Goal: Task Accomplishment & Management: Manage account settings

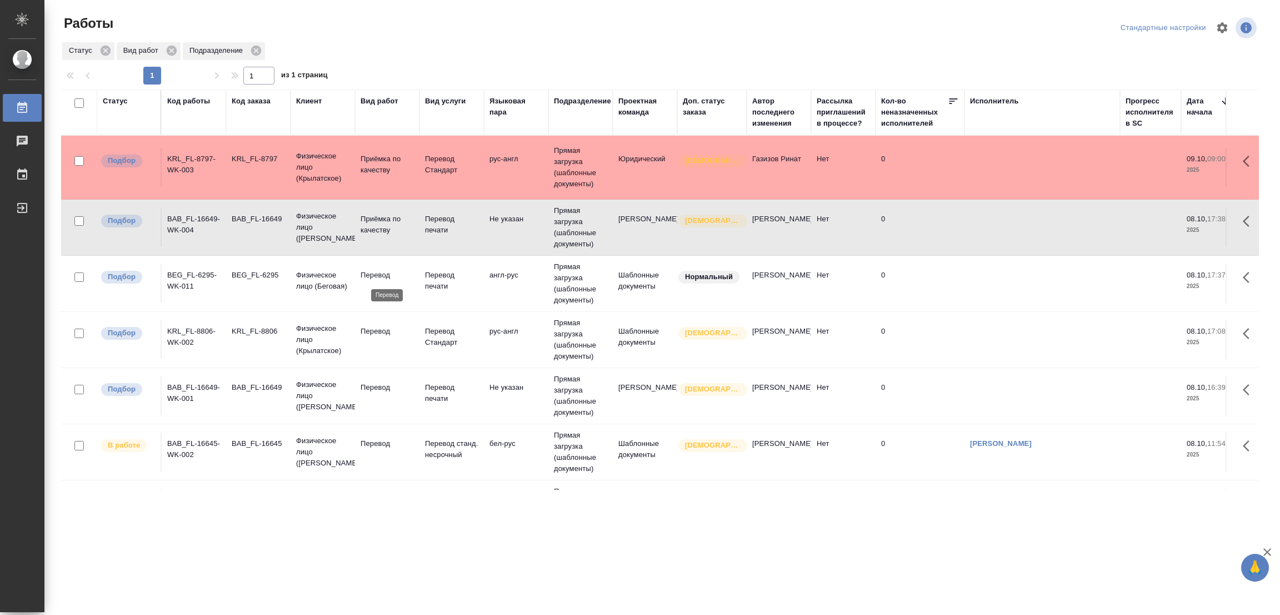
click at [386, 272] on p "Перевод" at bounding box center [387, 274] width 53 height 11
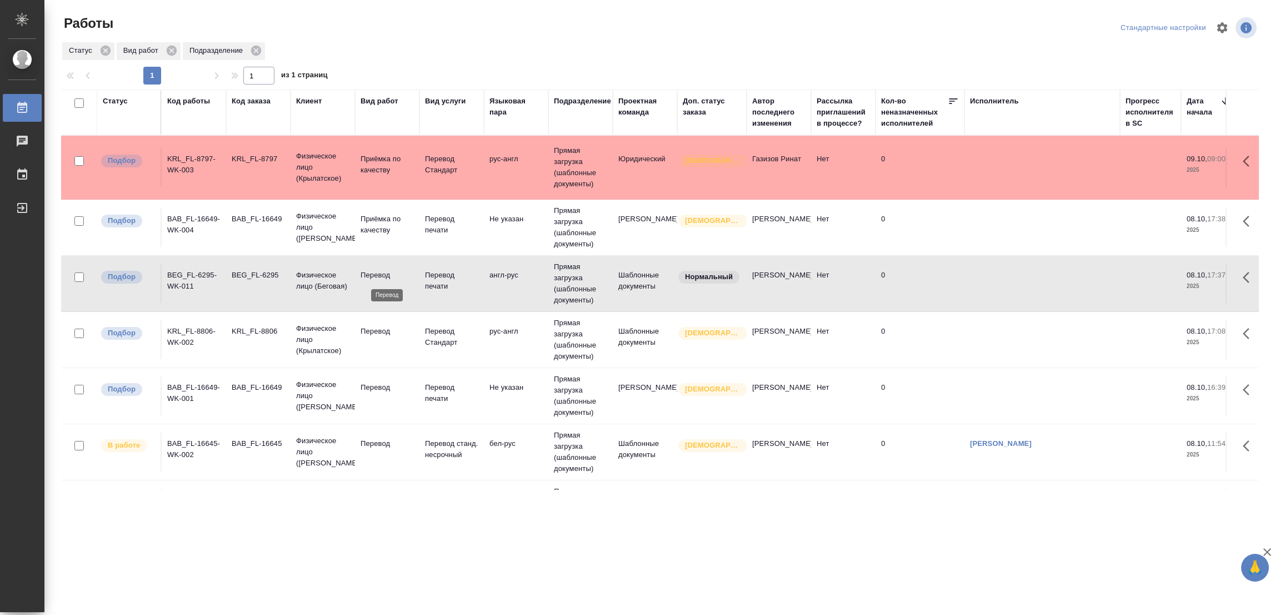
click at [386, 272] on p "Перевод" at bounding box center [387, 274] width 53 height 11
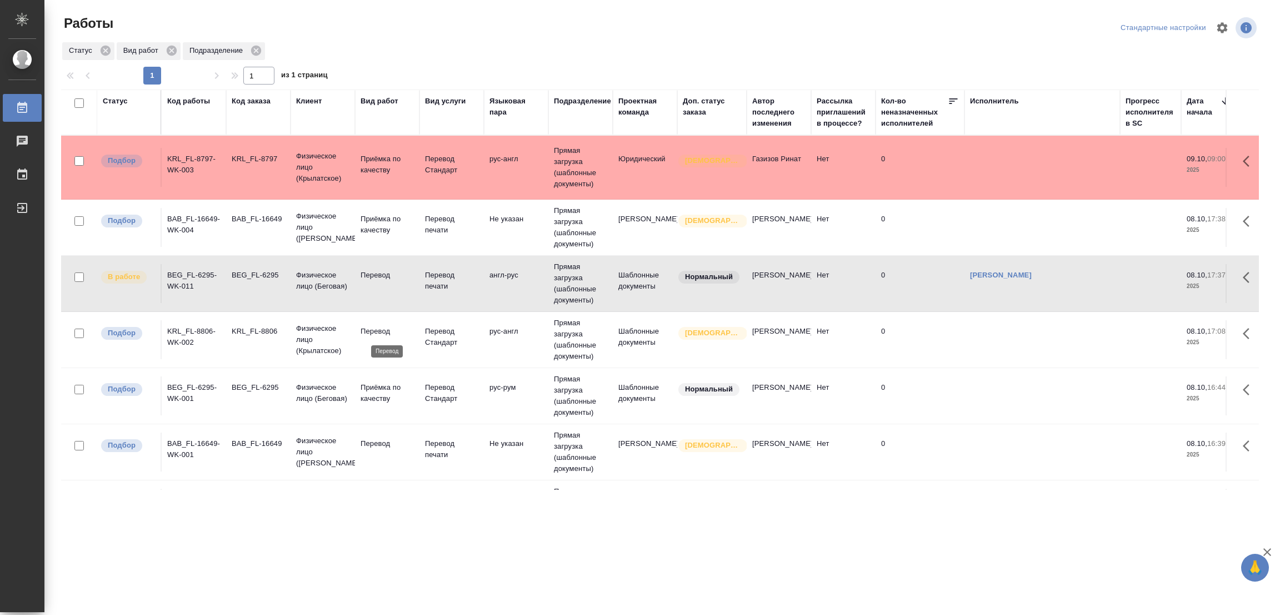
click at [384, 333] on p "Перевод" at bounding box center [387, 331] width 53 height 11
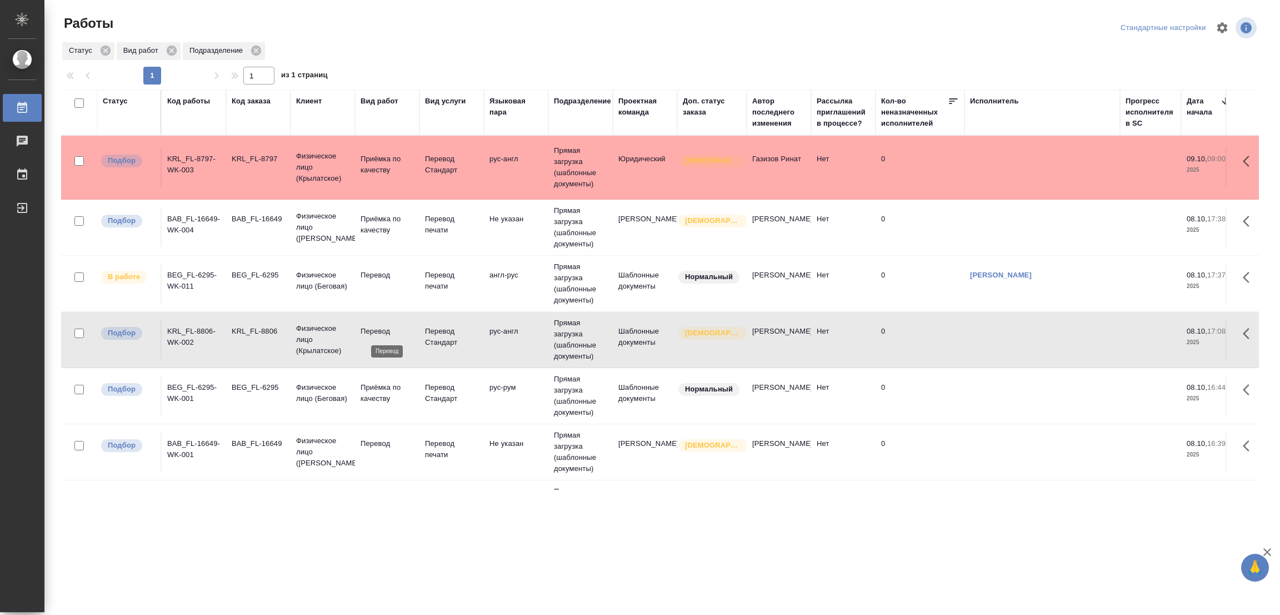
click at [384, 333] on p "Перевод" at bounding box center [387, 331] width 53 height 11
click at [382, 443] on p "Перевод" at bounding box center [387, 443] width 53 height 11
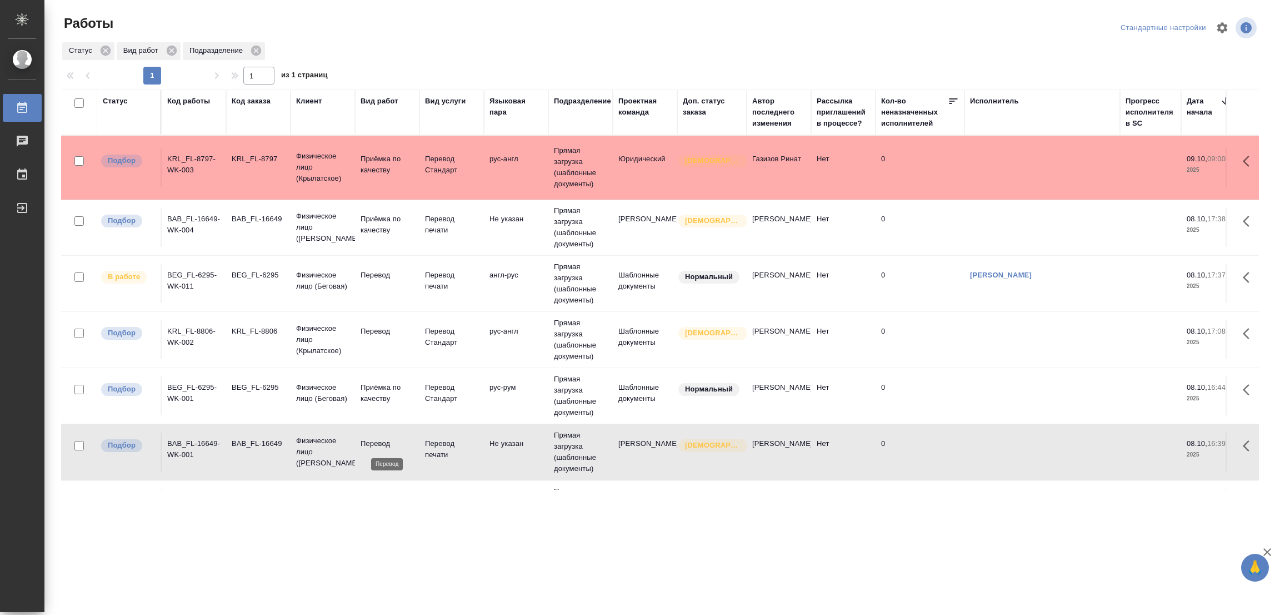
click at [382, 443] on p "Перевод" at bounding box center [387, 443] width 53 height 11
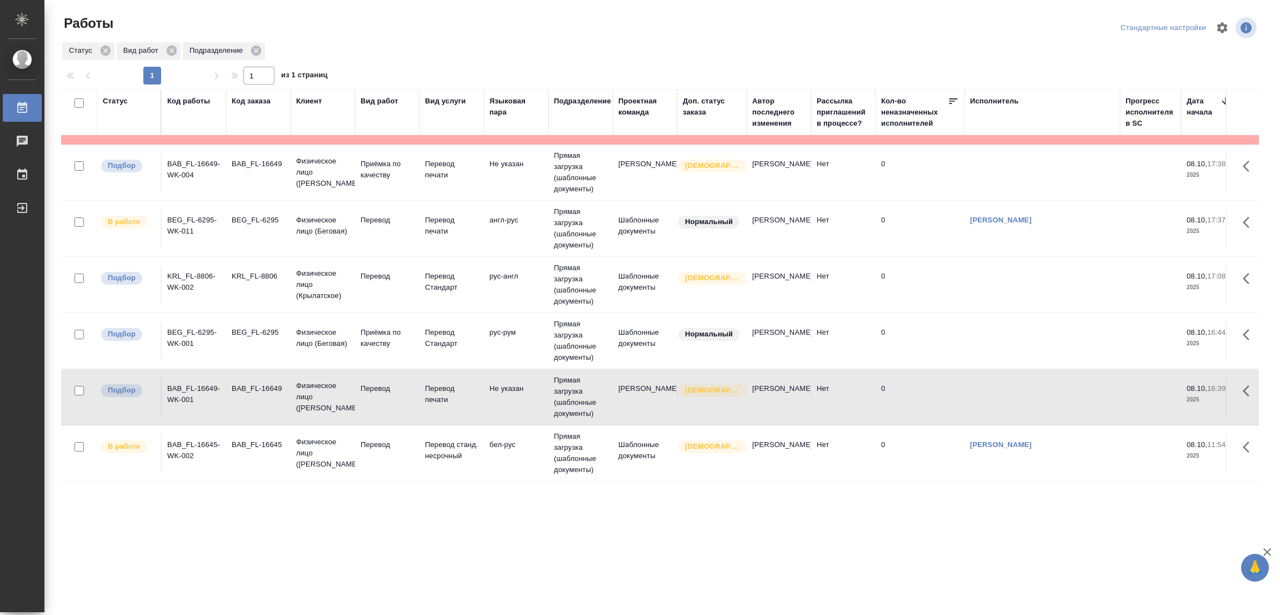
scroll to position [116, 0]
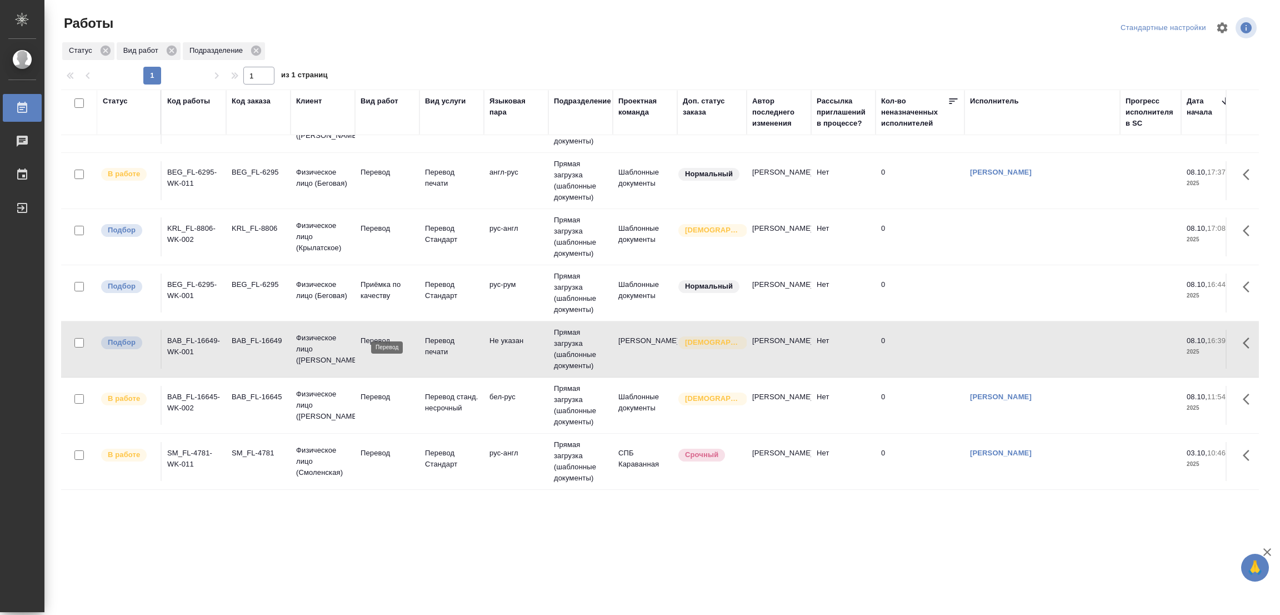
click at [389, 335] on p "Перевод" at bounding box center [387, 340] width 53 height 11
drag, startPoint x: 680, startPoint y: 528, endPoint x: 567, endPoint y: 403, distance: 167.6
click at [672, 528] on div ".cls-1 fill:#fff; AWATERA Popova Galina Работы 0 Чаты График Выйти Работы Станд…" at bounding box center [640, 307] width 1280 height 615
click at [432, 558] on div ".cls-1 fill:#fff; AWATERA Popova Galina Работы 0 Чаты График Выйти Работы Станд…" at bounding box center [640, 307] width 1280 height 615
click at [502, 550] on div ".cls-1 fill:#fff; AWATERA Popova Galina Работы 0 Чаты График Выйти Работы Станд…" at bounding box center [640, 307] width 1280 height 615
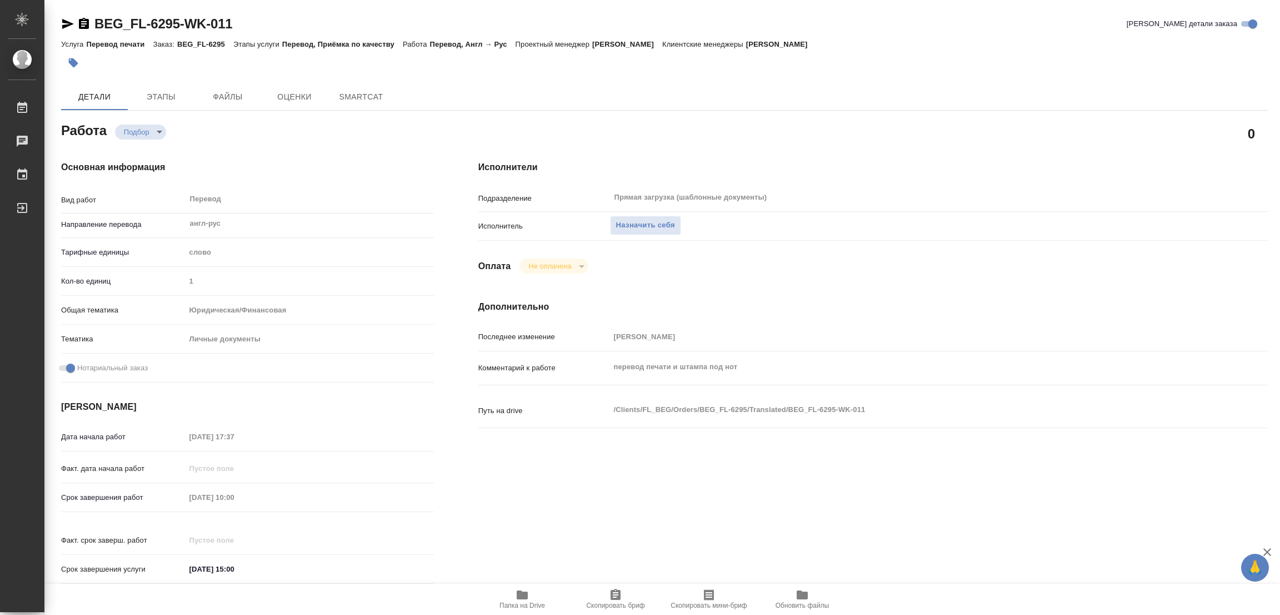
type textarea "x"
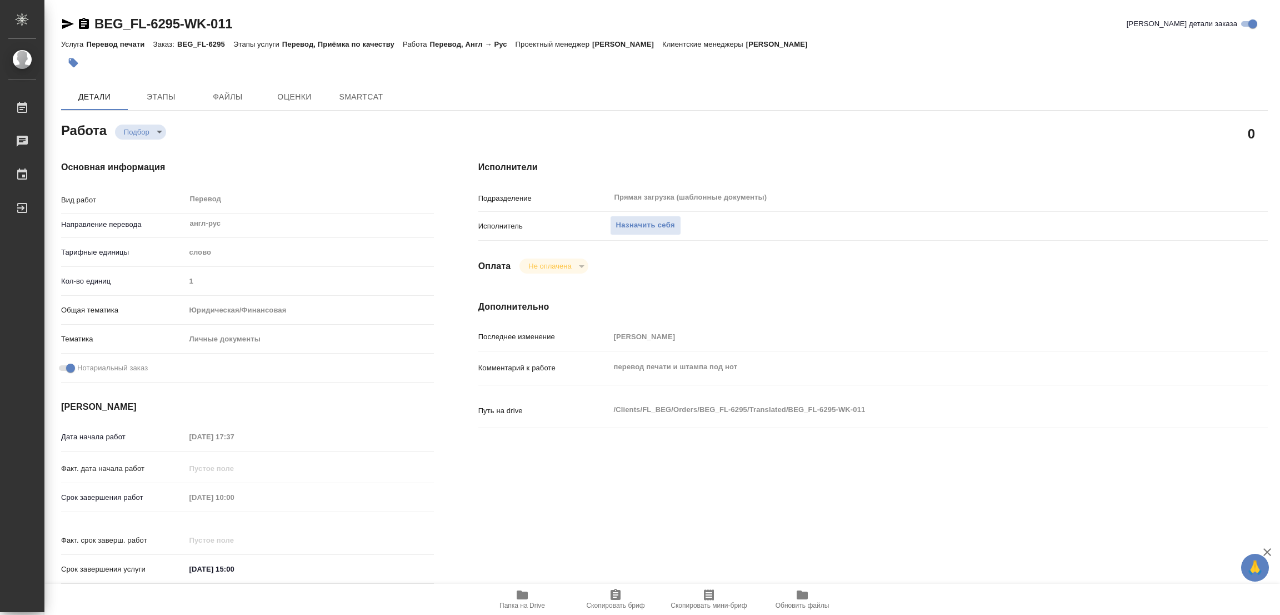
type textarea "x"
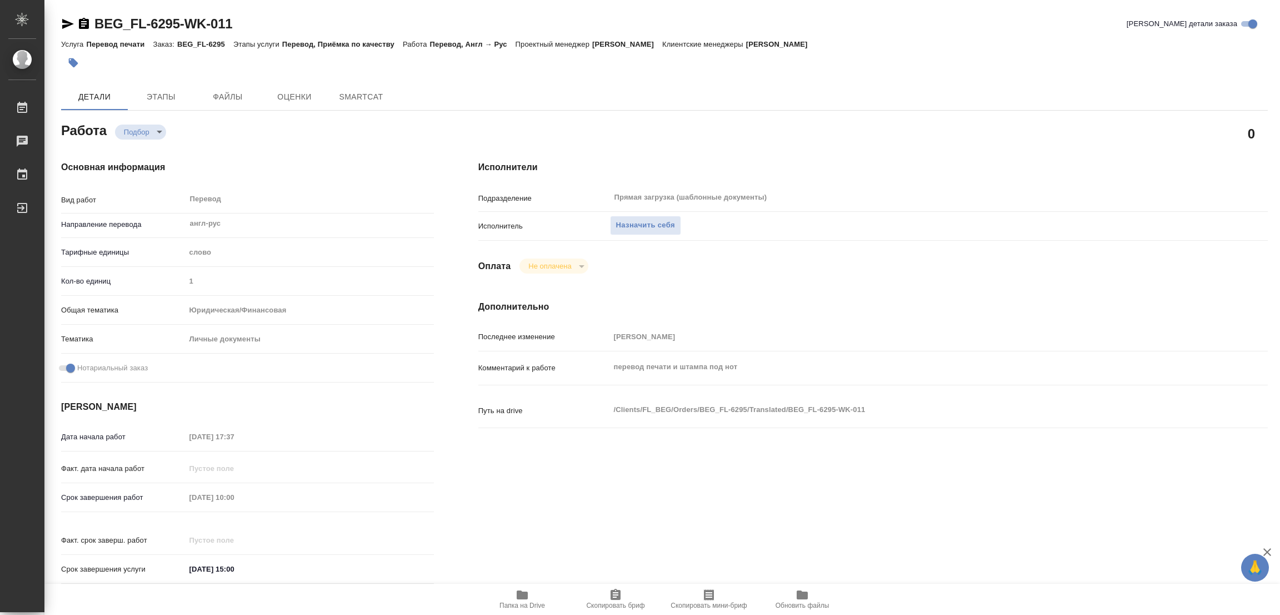
type textarea "x"
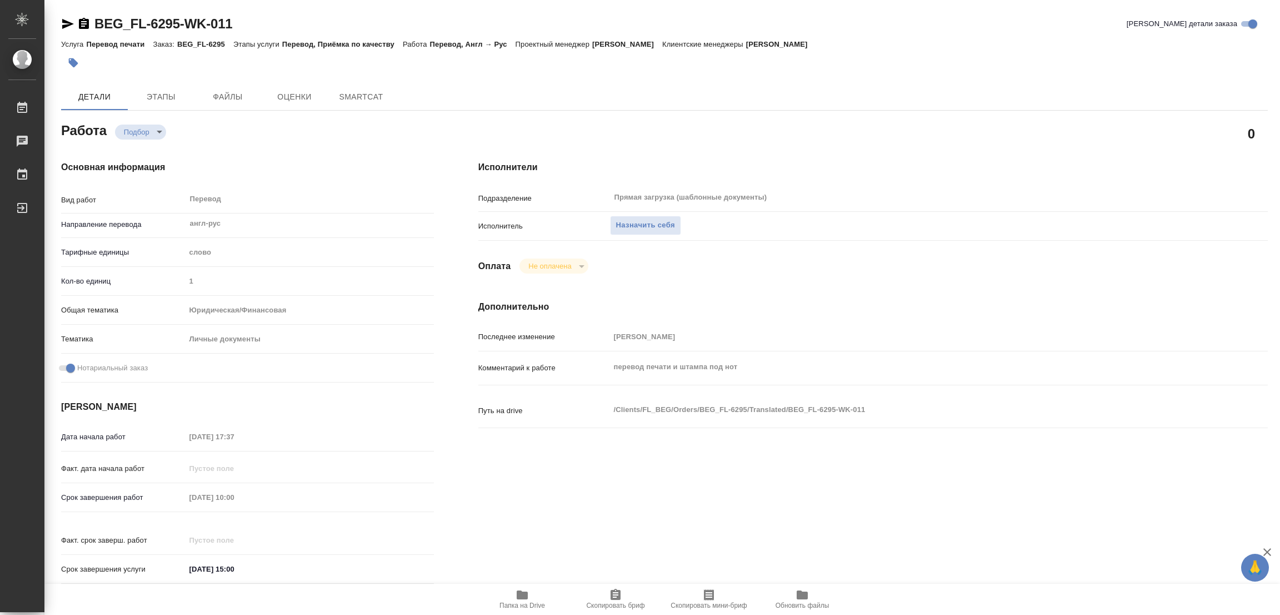
type textarea "x"
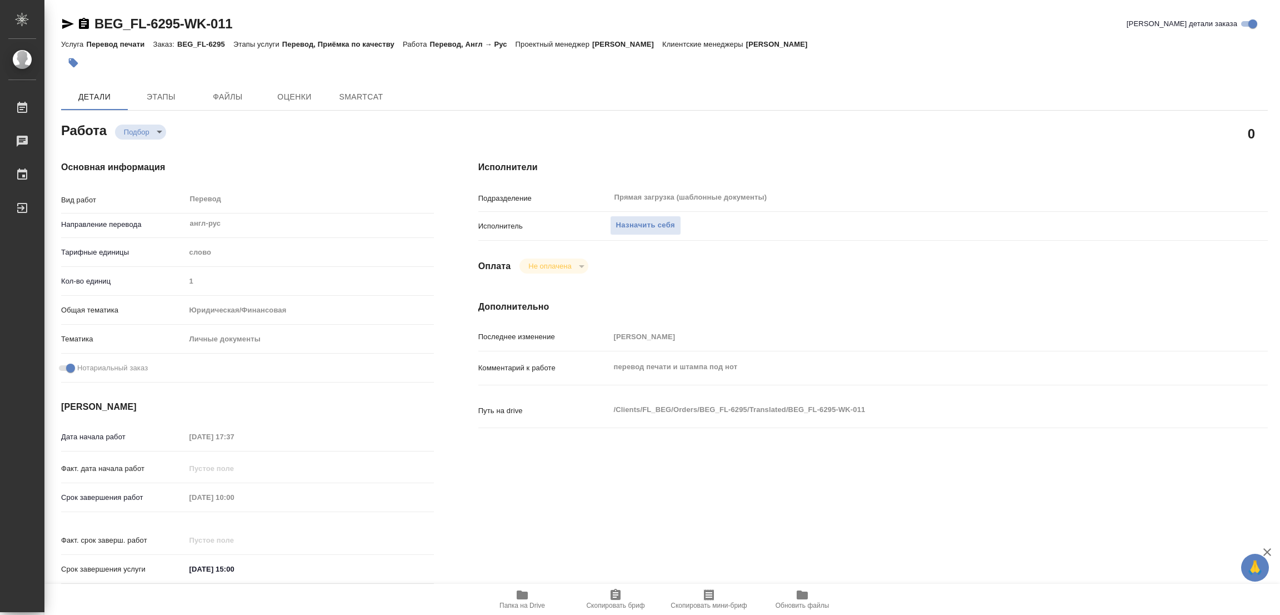
type textarea "x"
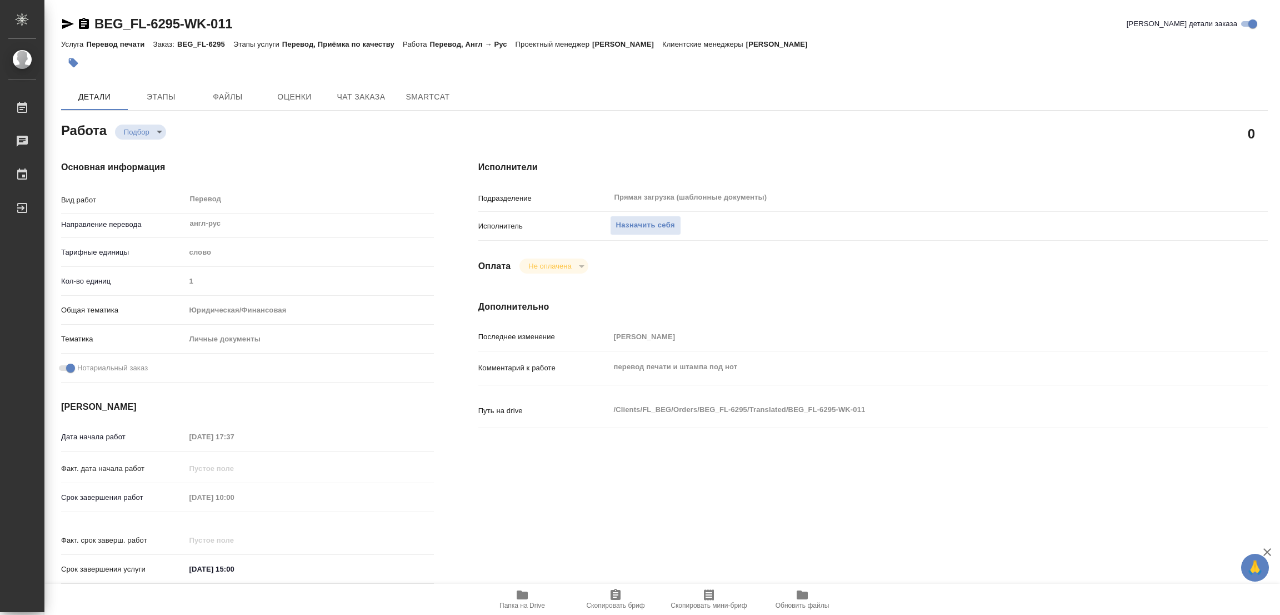
type textarea "x"
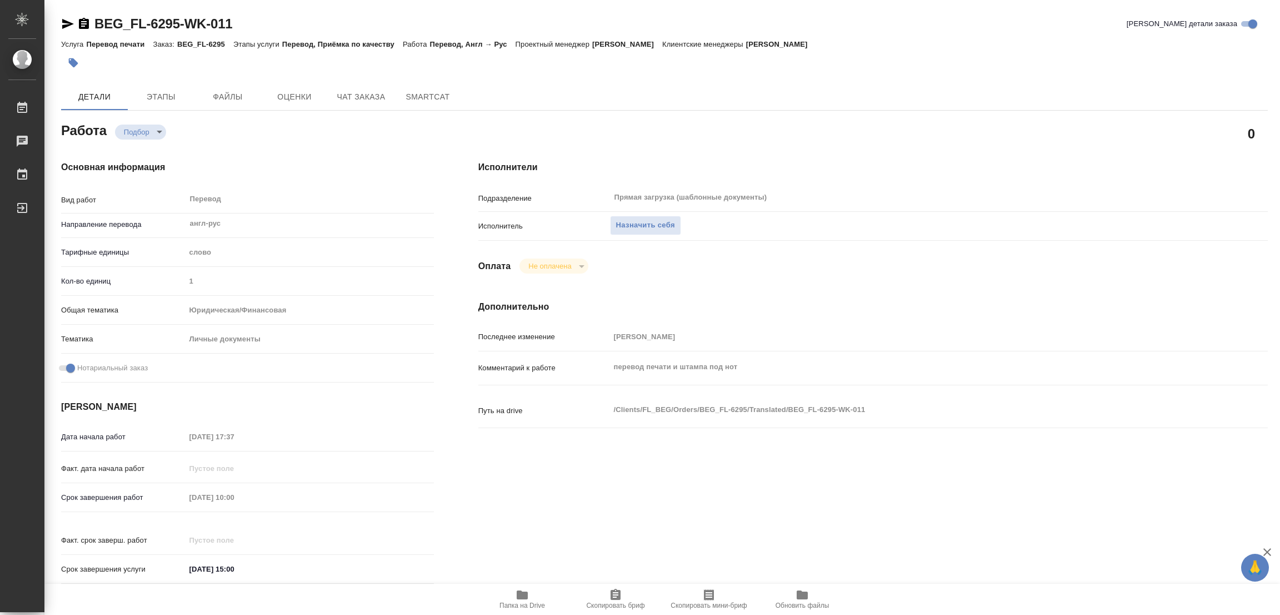
type textarea "x"
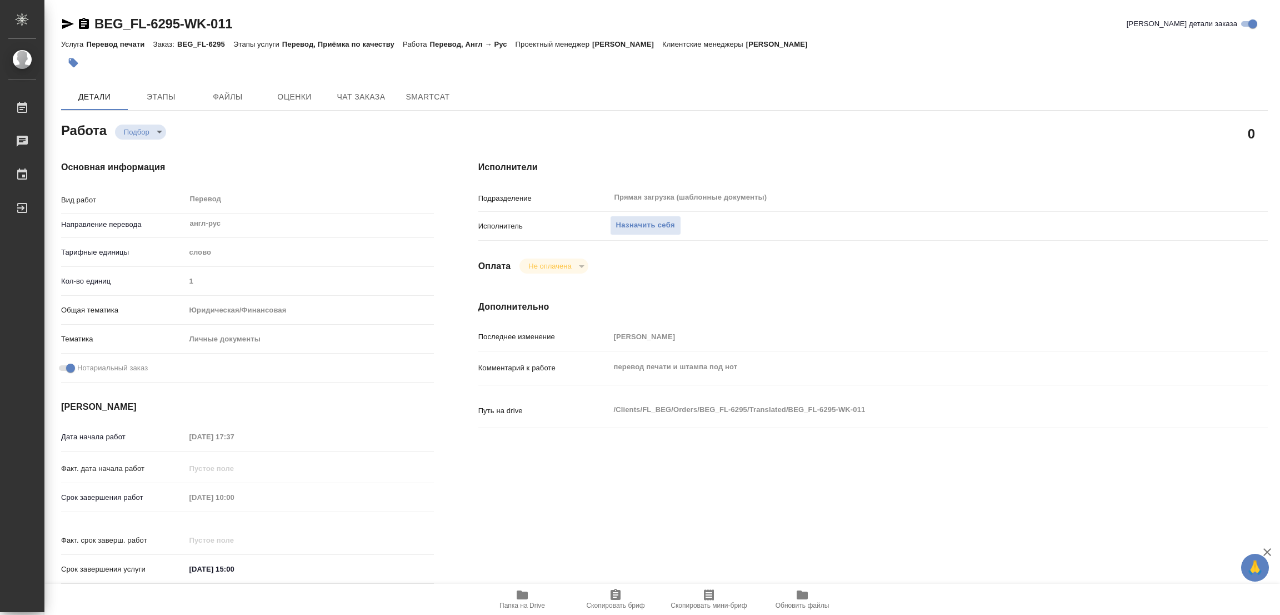
type textarea "x"
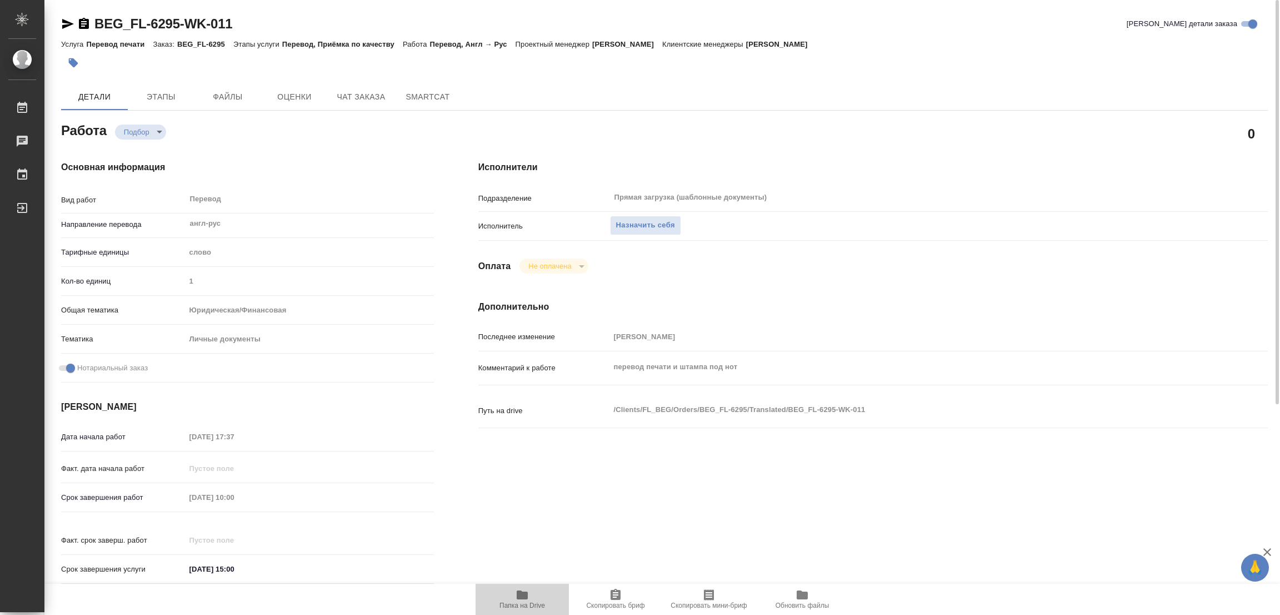
click at [518, 601] on span "Папка на Drive" at bounding box center [523, 605] width 46 height 8
click at [635, 220] on span "Назначить себя" at bounding box center [645, 225] width 59 height 13
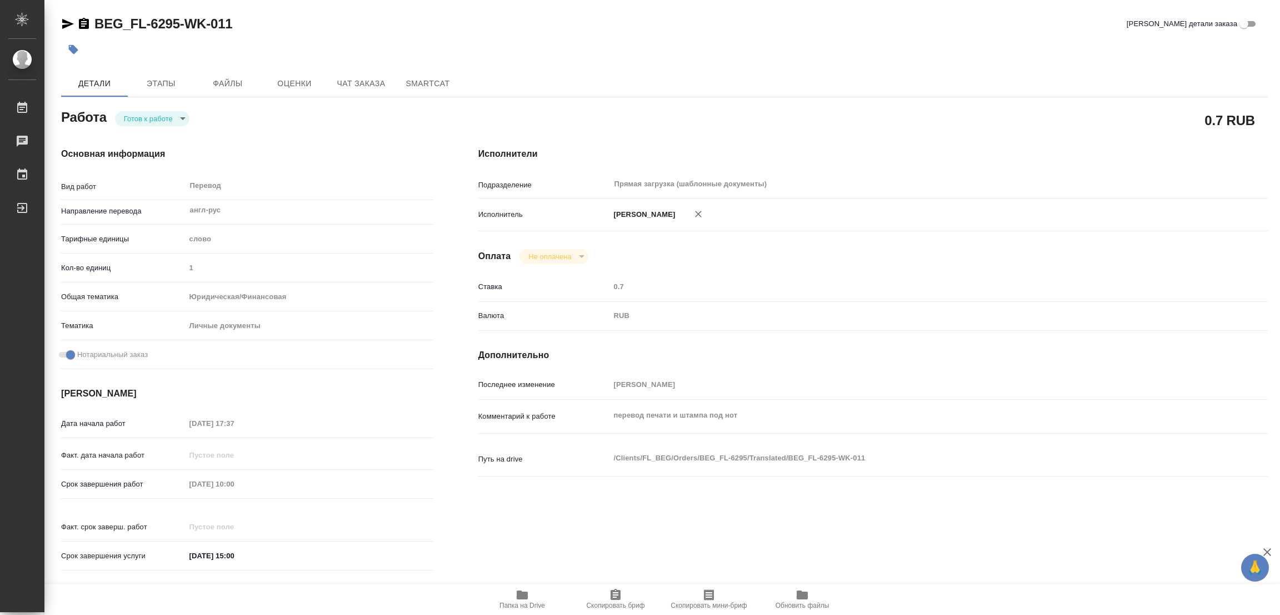
type textarea "x"
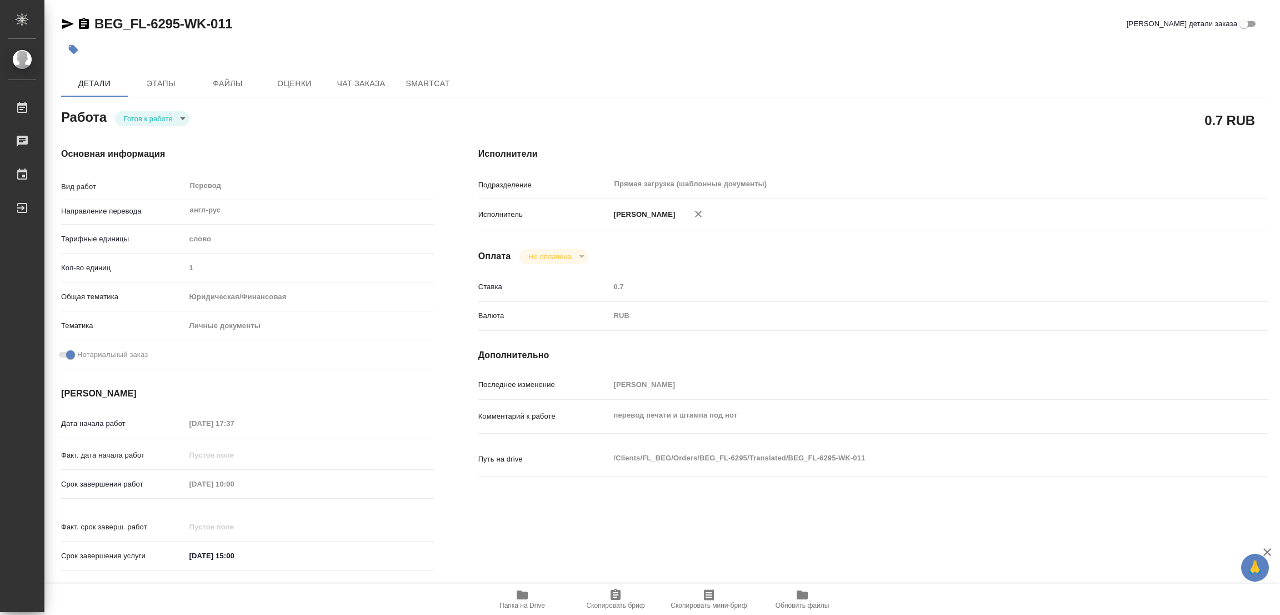
type textarea "x"
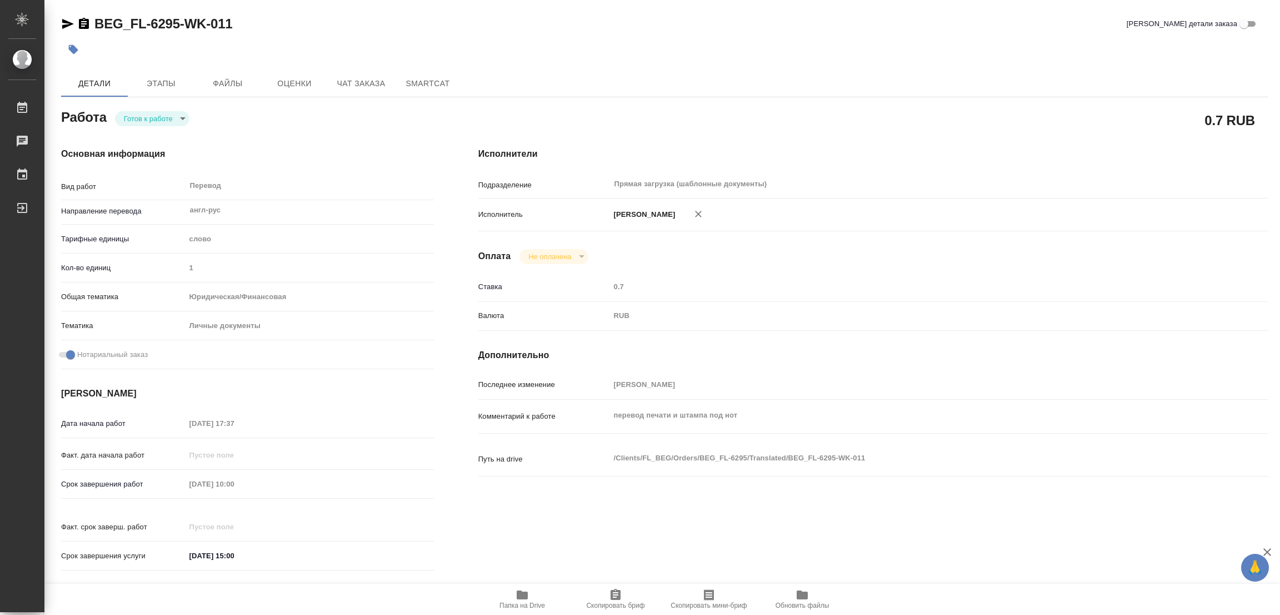
type textarea "x"
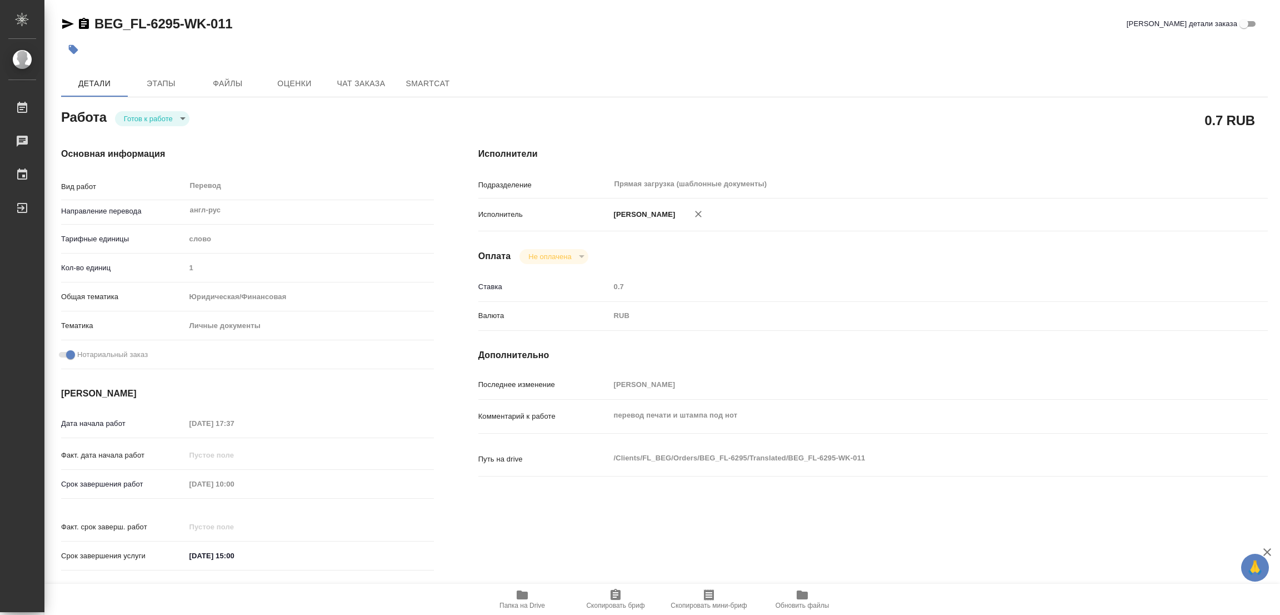
type textarea "x"
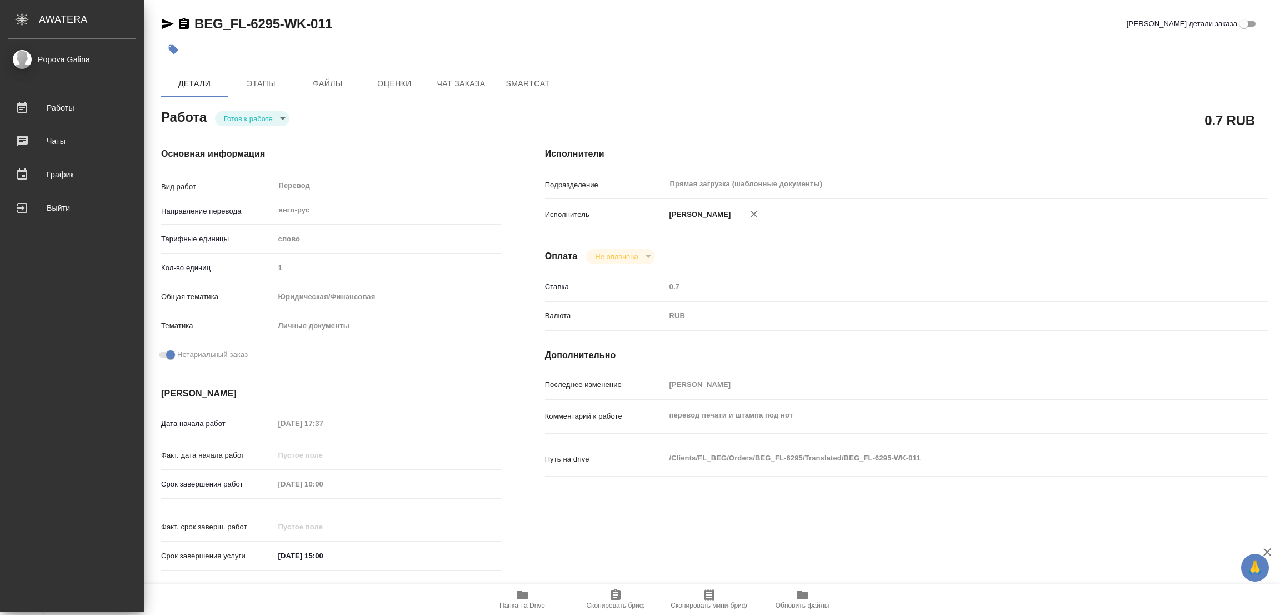
type textarea "x"
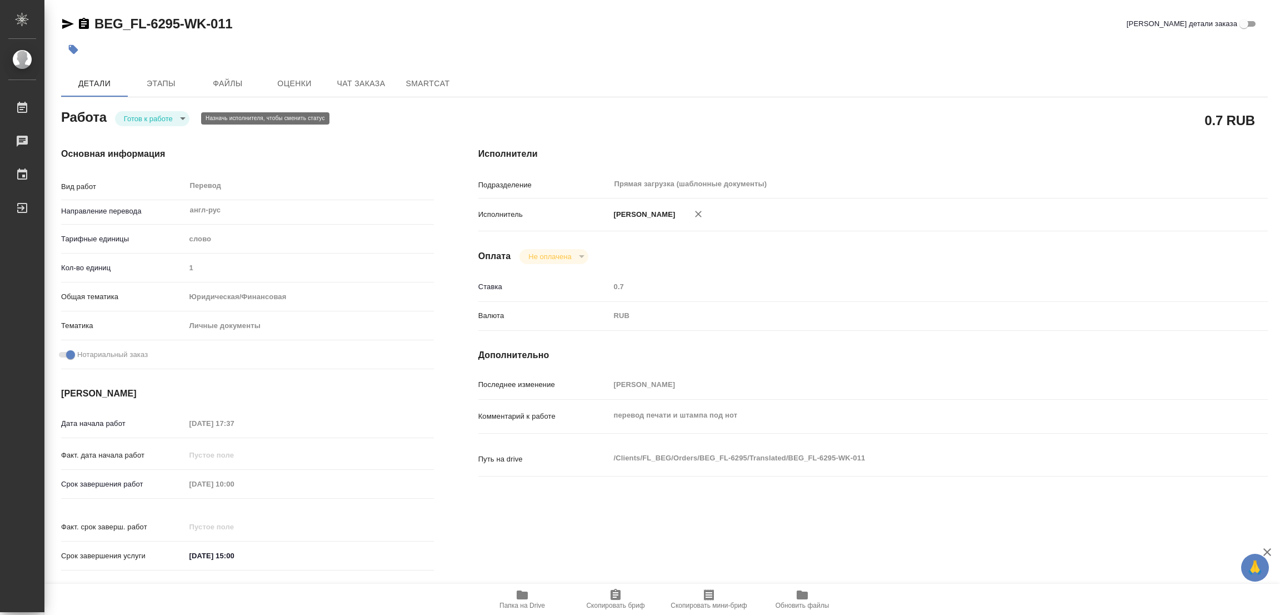
type textarea "x"
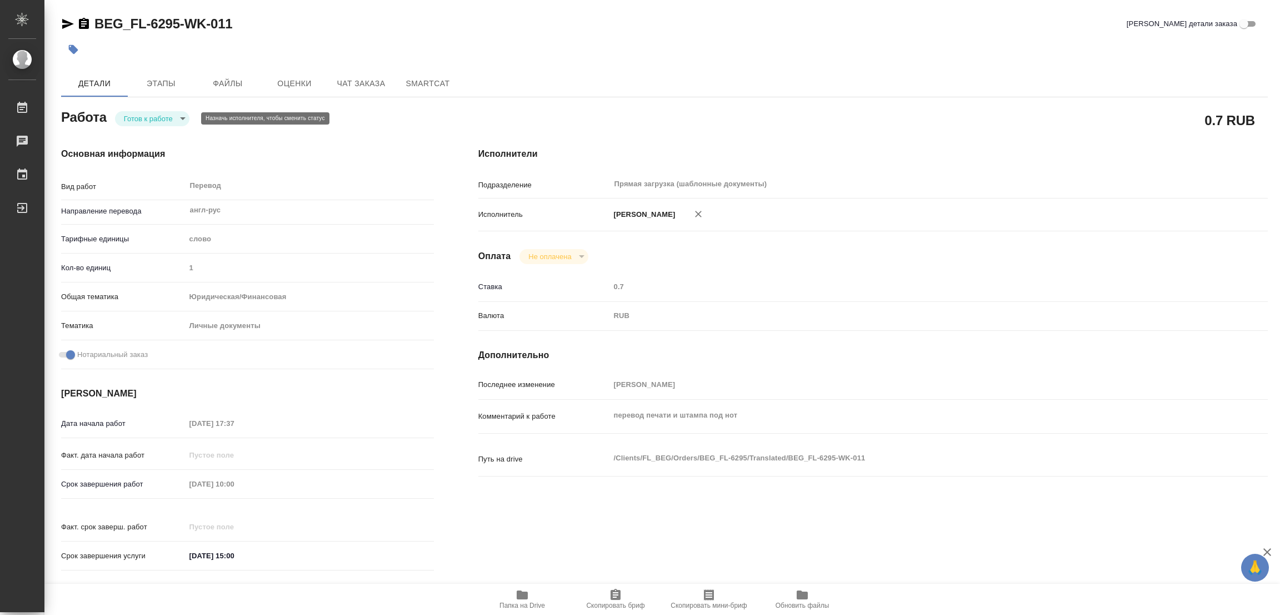
click at [166, 116] on body "🙏 .cls-1 fill:#fff; AWATERA Popova Galina Работы Чаты График Выйти BEG_FL-6295-…" at bounding box center [640, 307] width 1280 height 615
click at [138, 114] on button "В работе" at bounding box center [142, 118] width 37 height 12
type textarea "x"
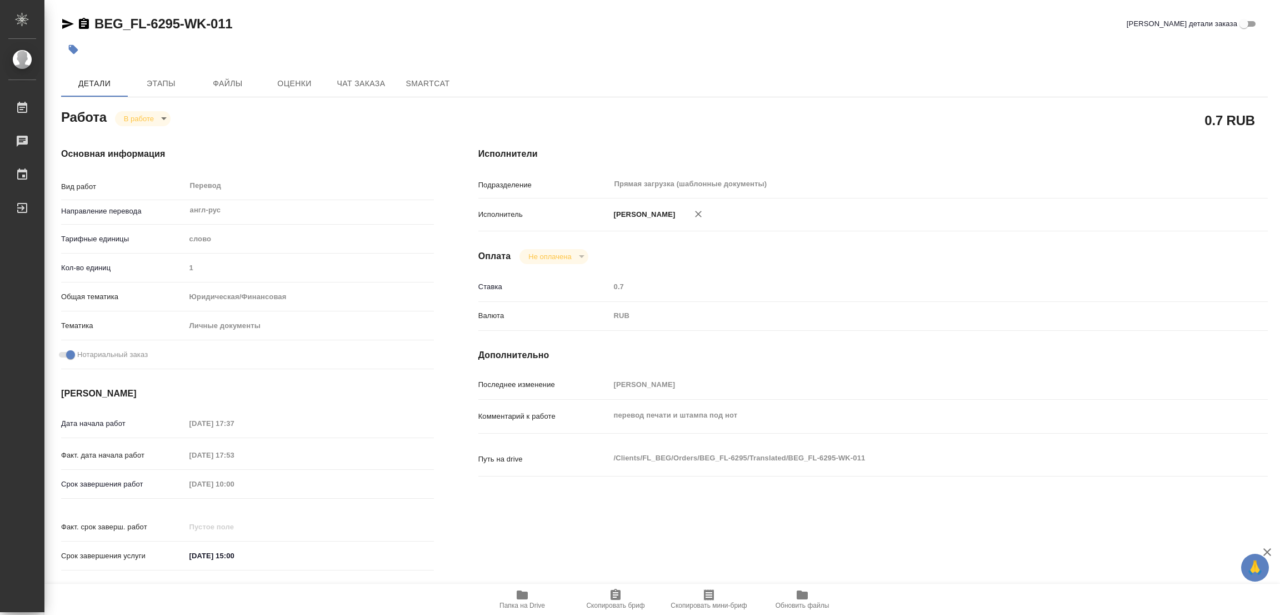
type textarea "x"
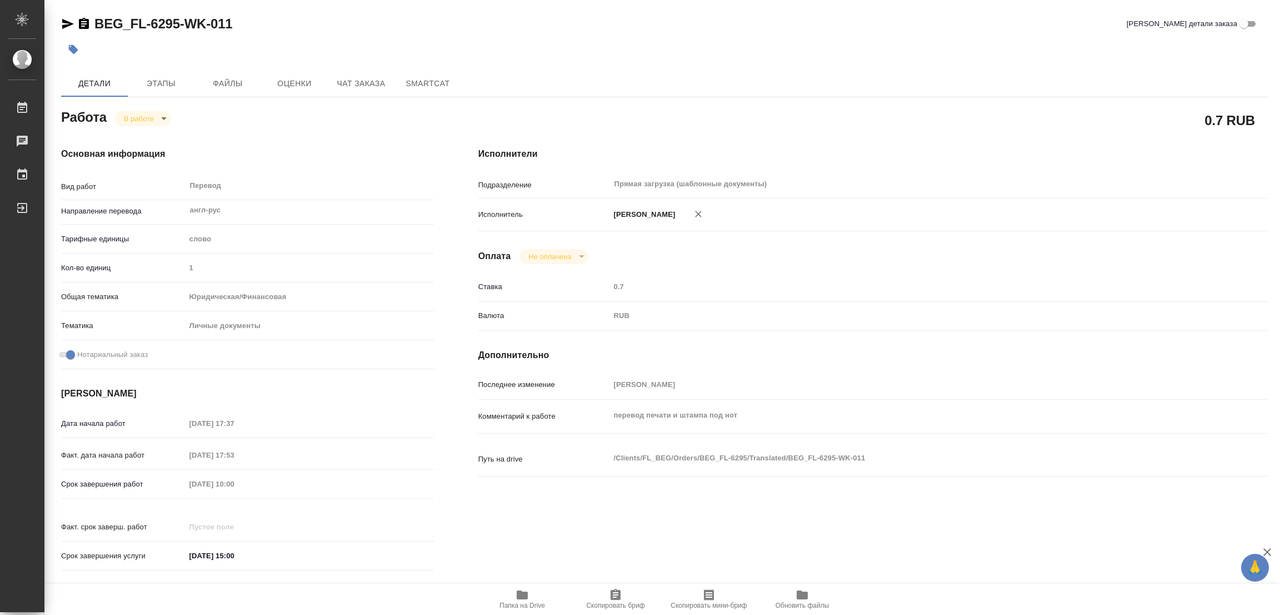
type textarea "x"
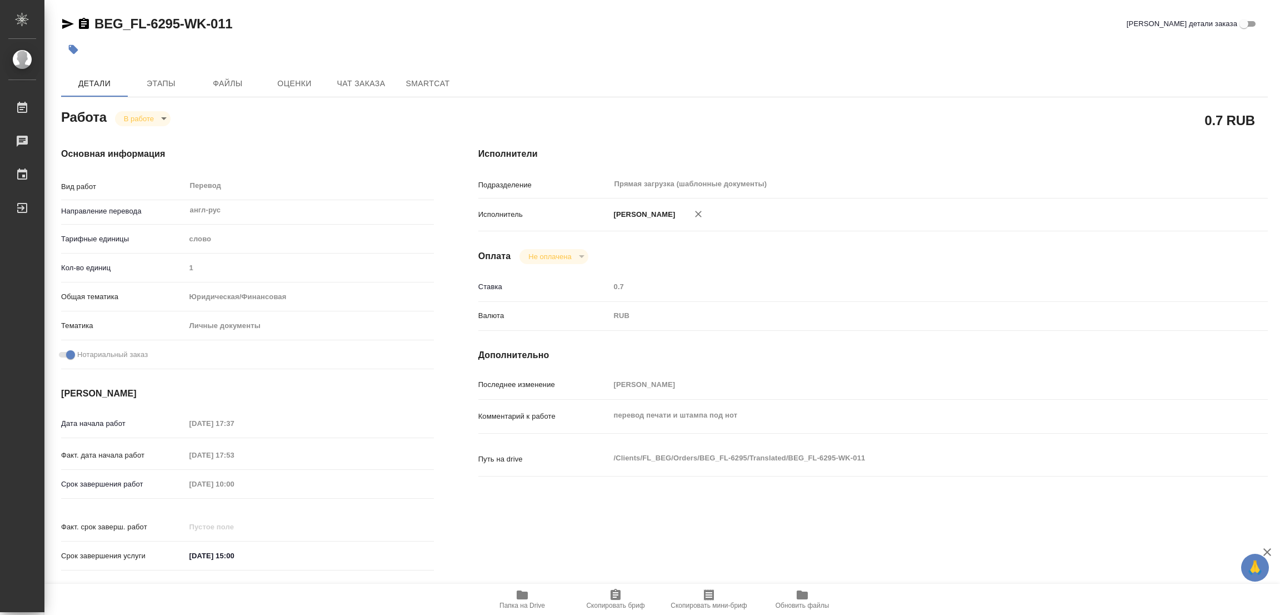
type textarea "x"
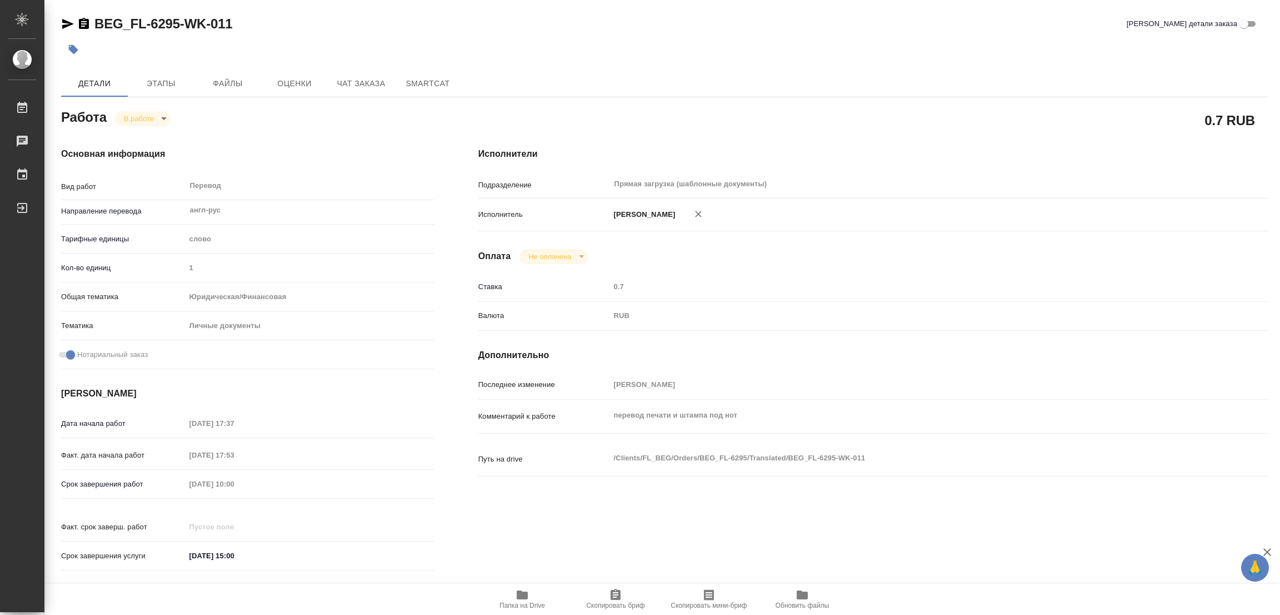
type textarea "x"
click at [738, 57] on div at bounding box center [463, 49] width 805 height 24
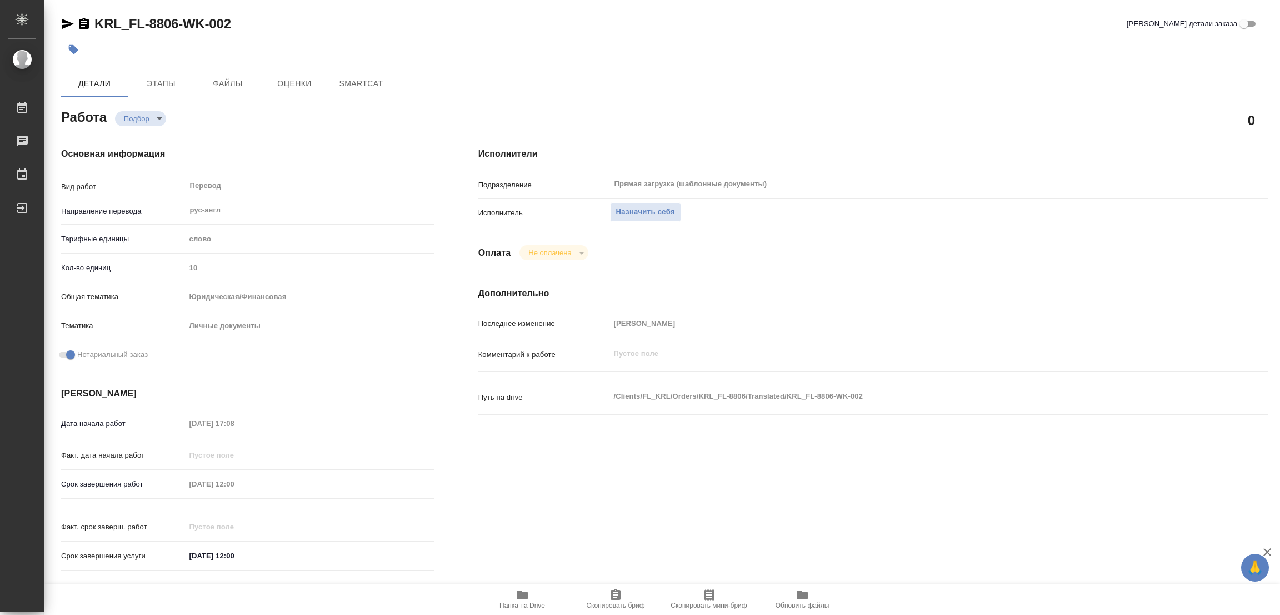
type textarea "x"
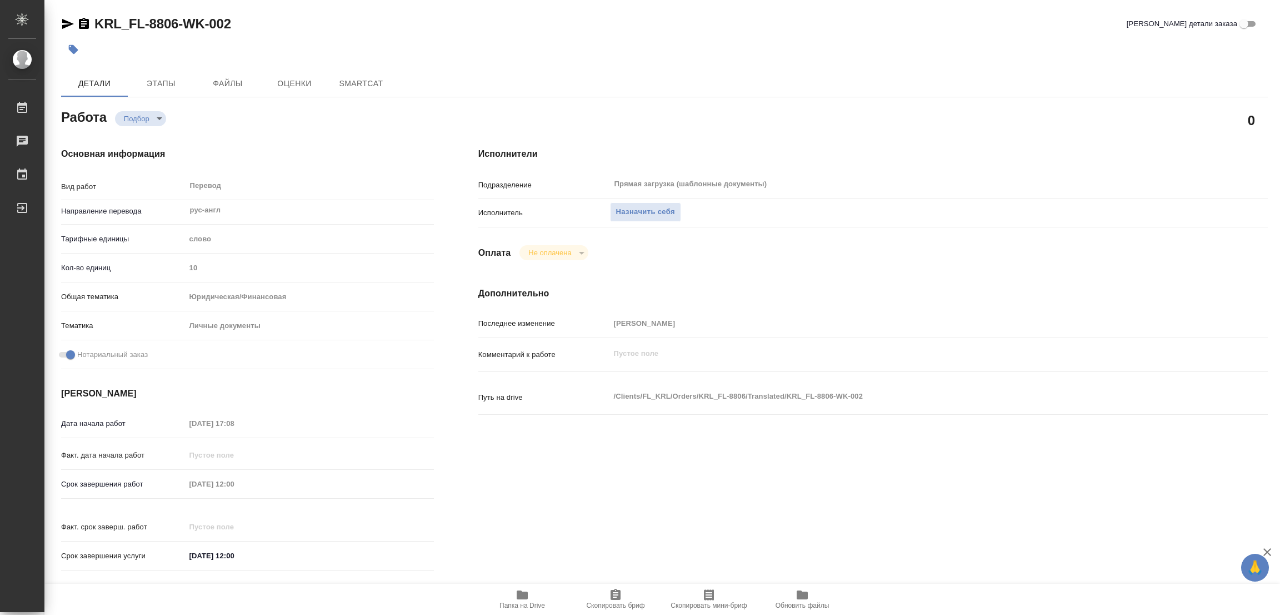
type textarea "x"
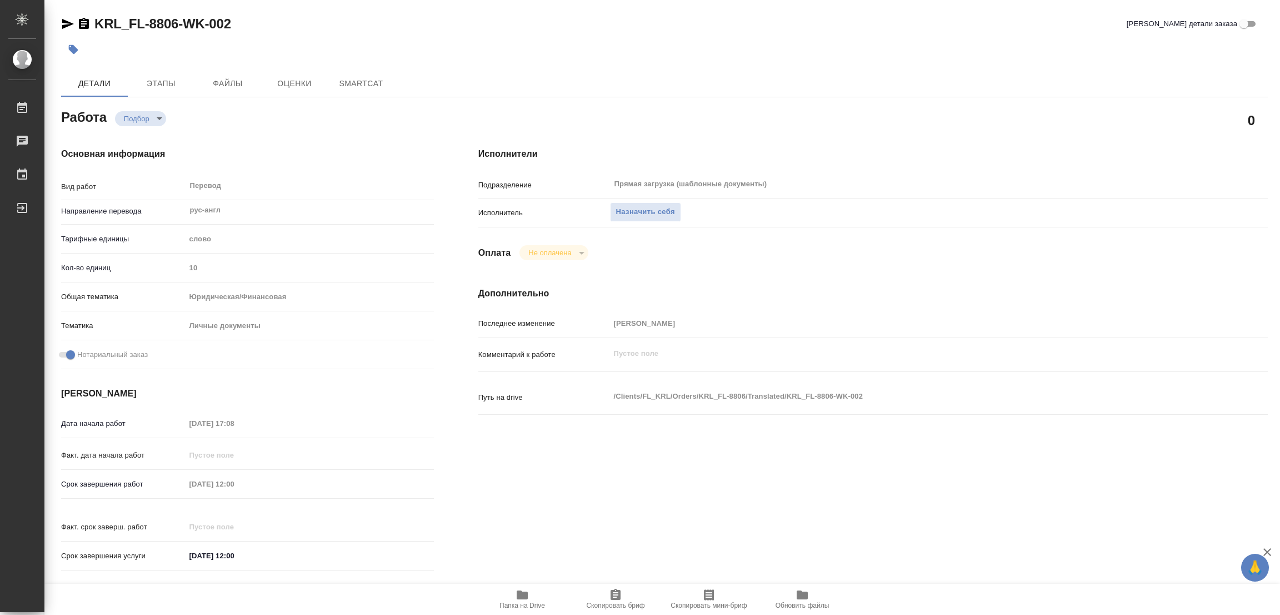
type textarea "x"
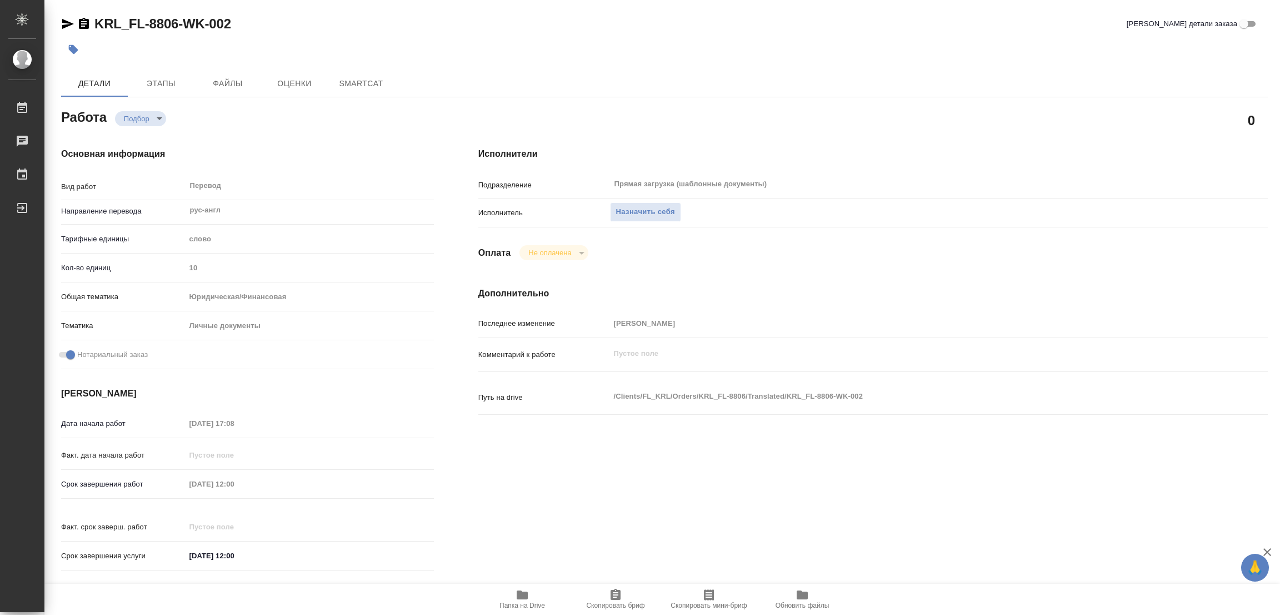
type textarea "x"
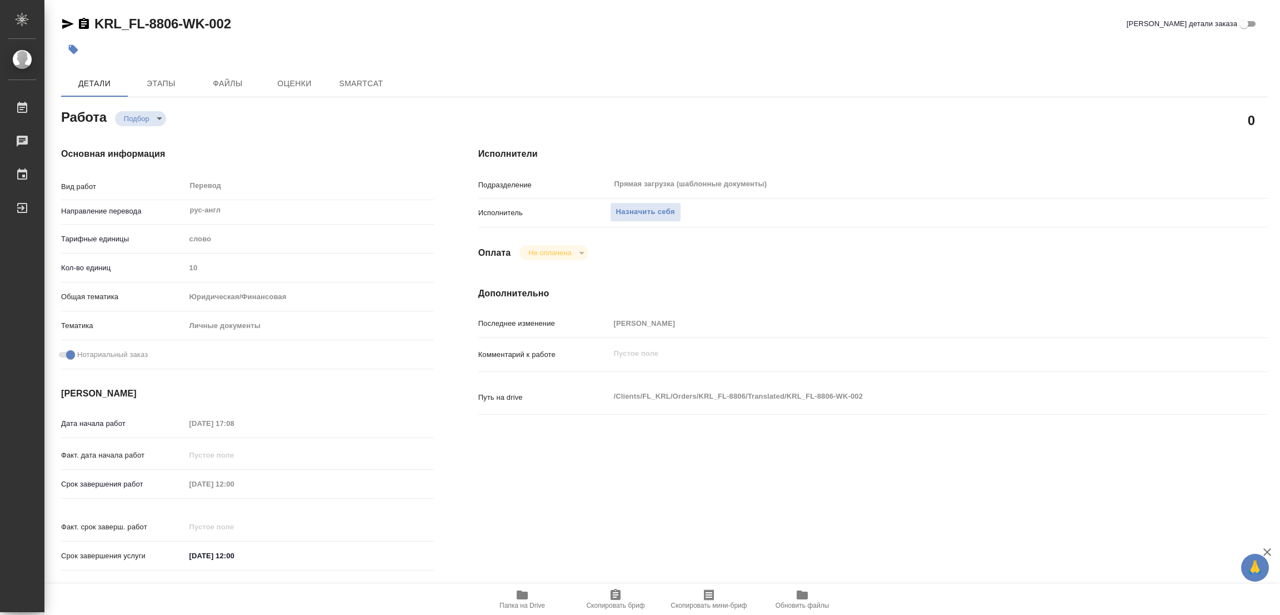
type textarea "x"
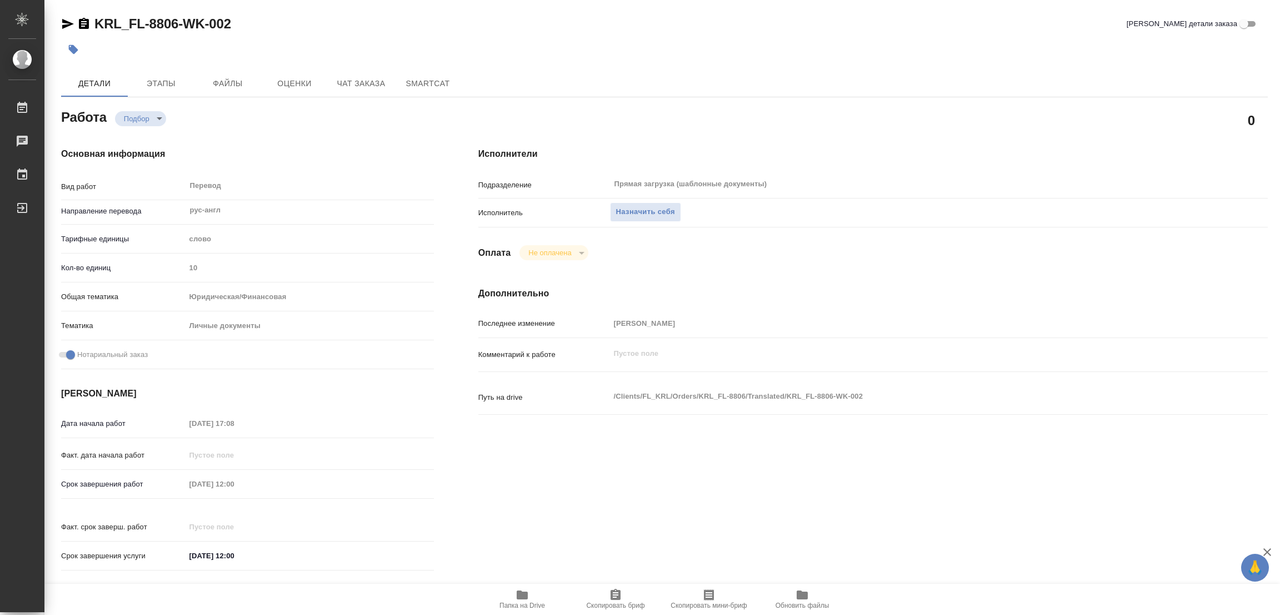
type textarea "x"
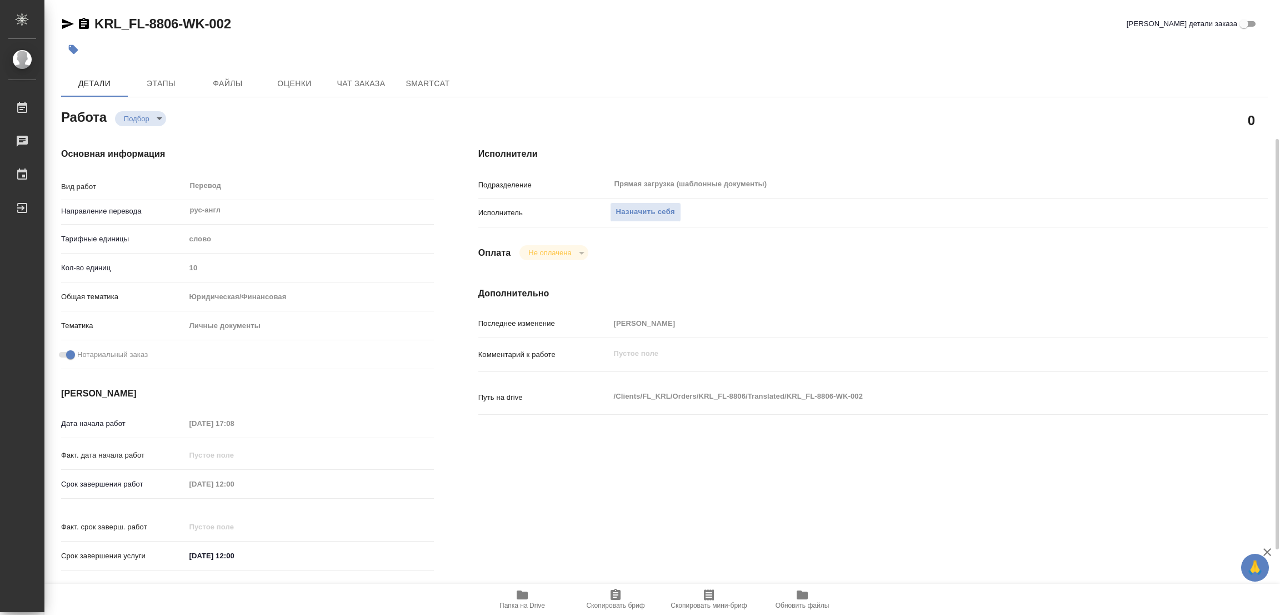
type textarea "x"
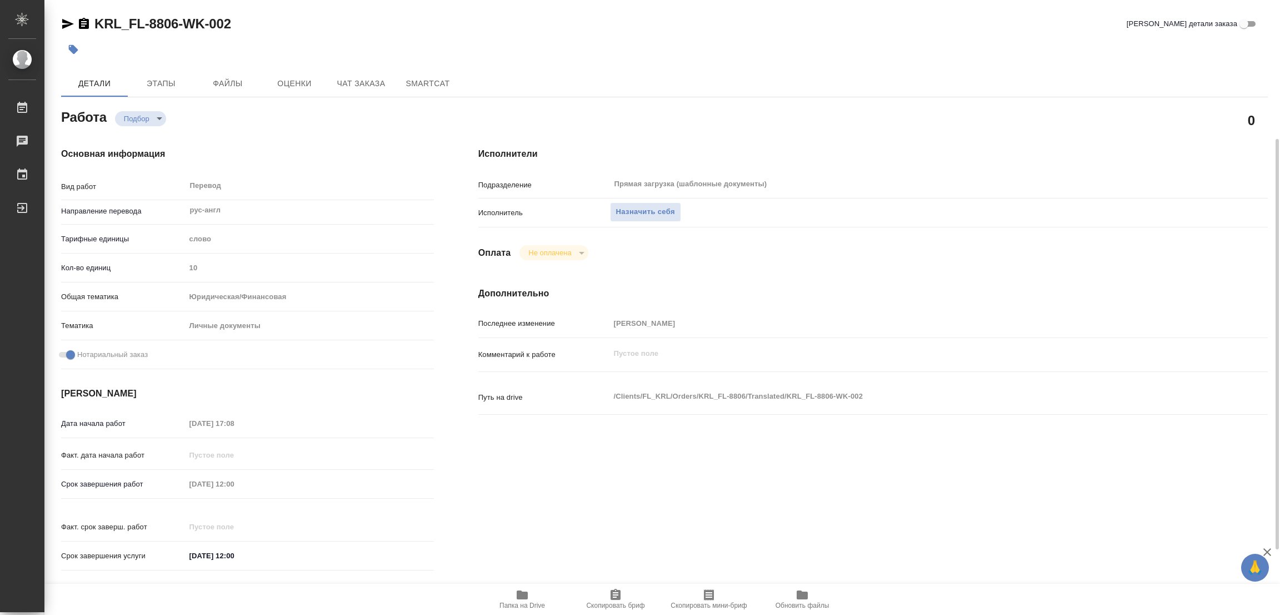
scroll to position [83, 0]
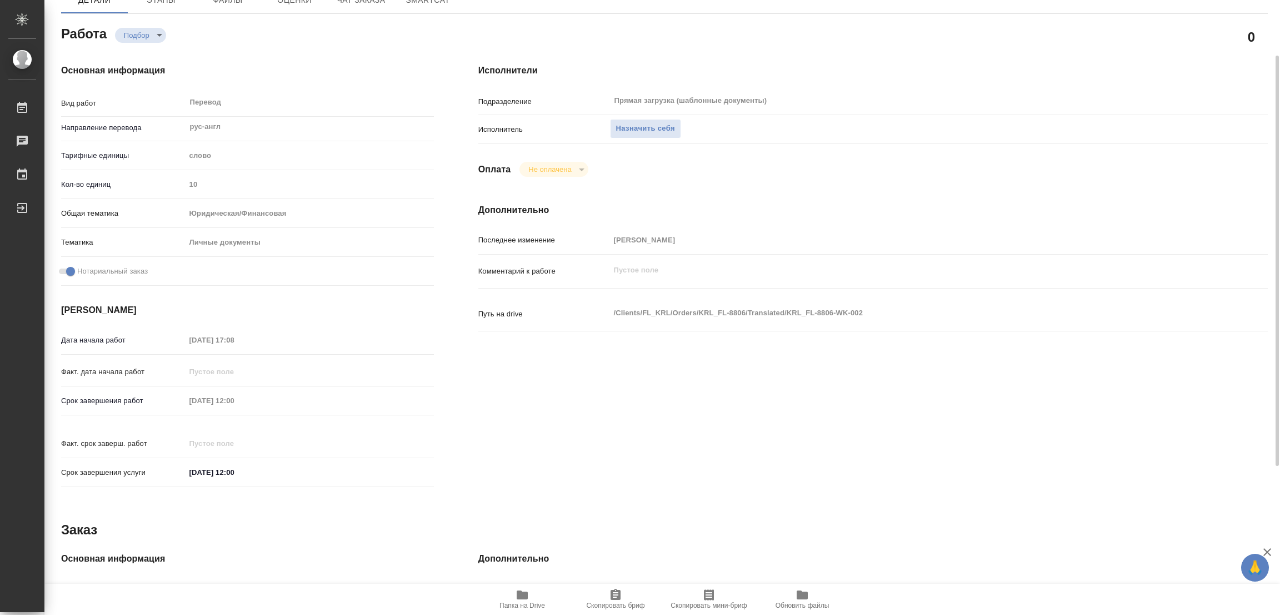
type textarea "x"
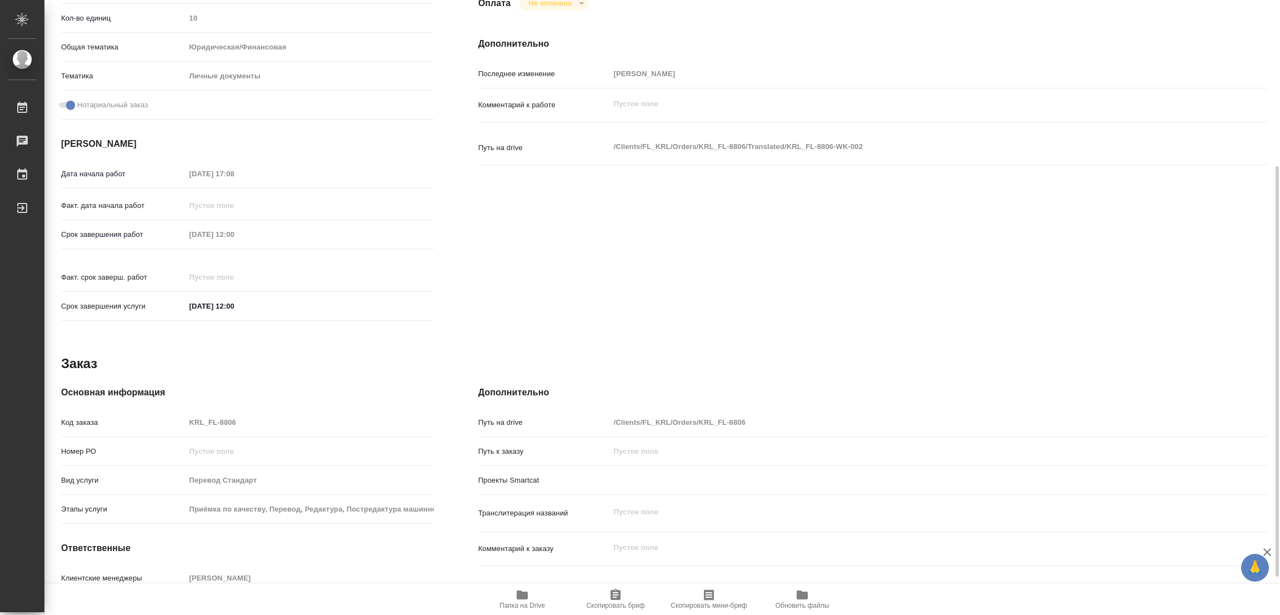
scroll to position [306, 0]
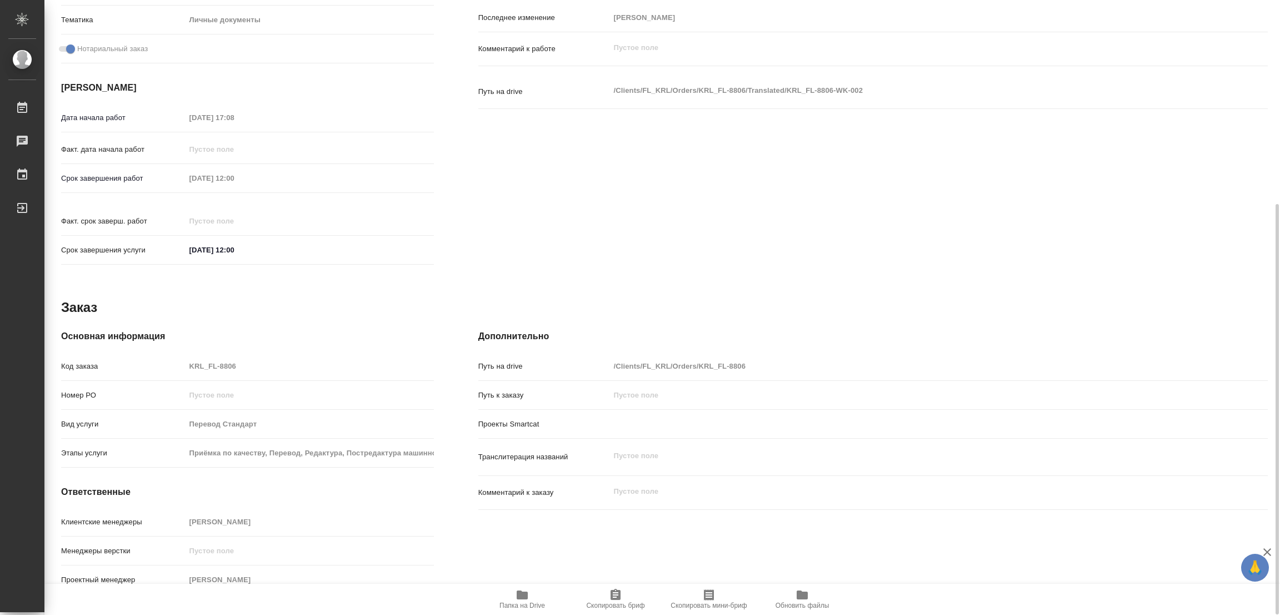
click at [519, 595] on icon "button" at bounding box center [522, 594] width 11 height 9
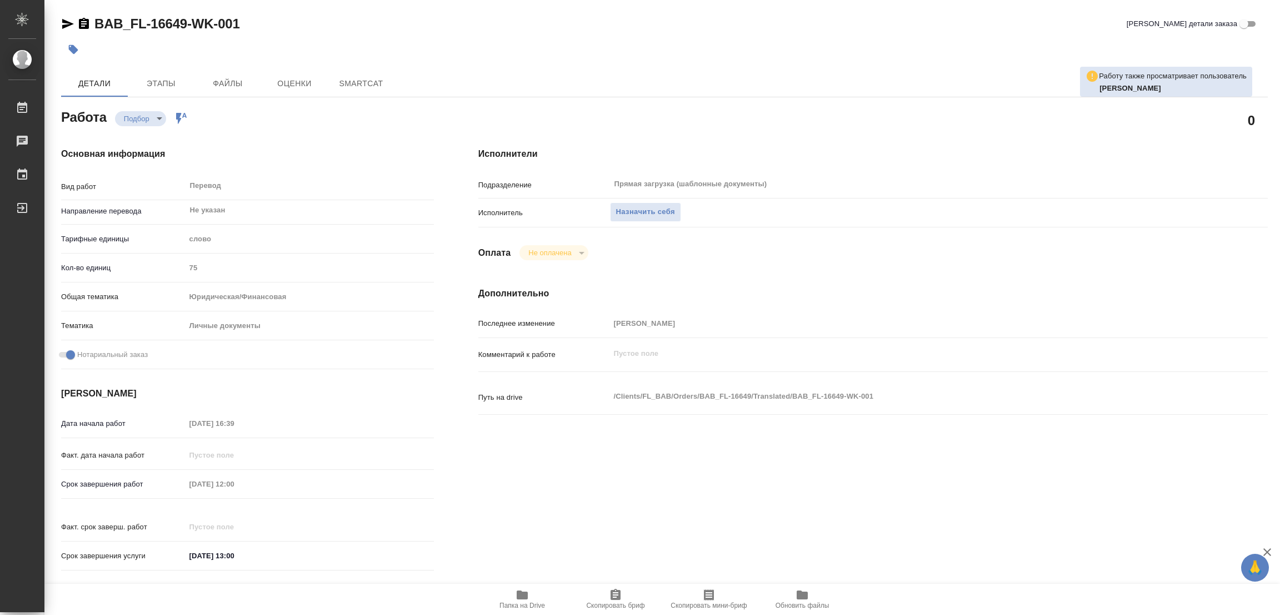
type textarea "x"
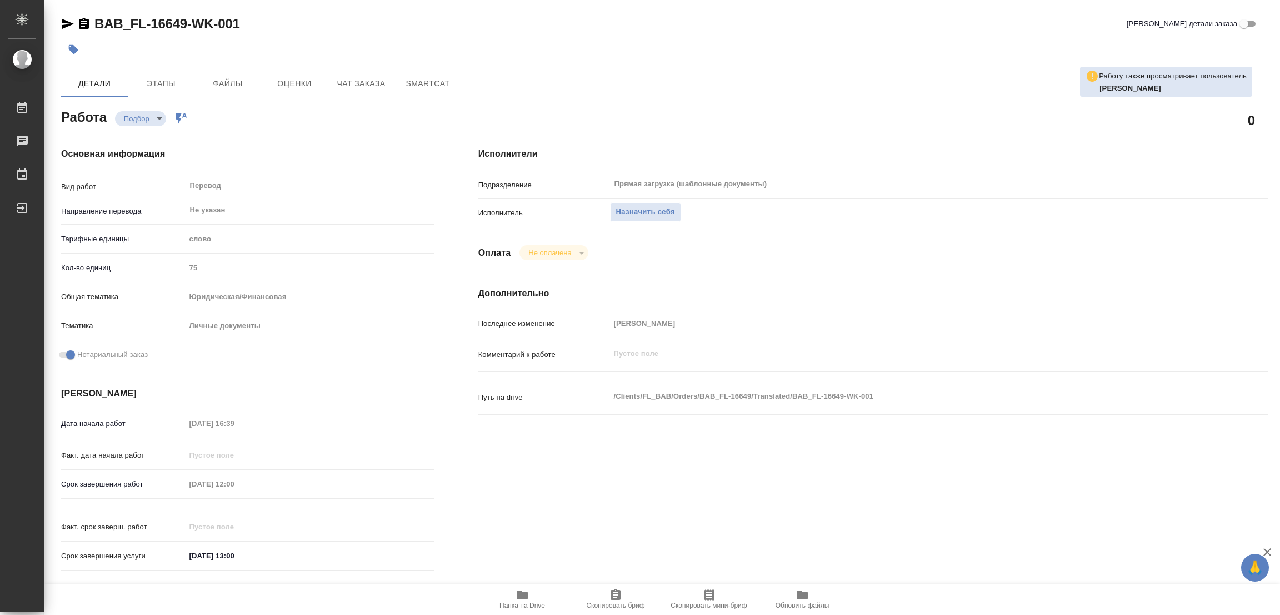
type textarea "x"
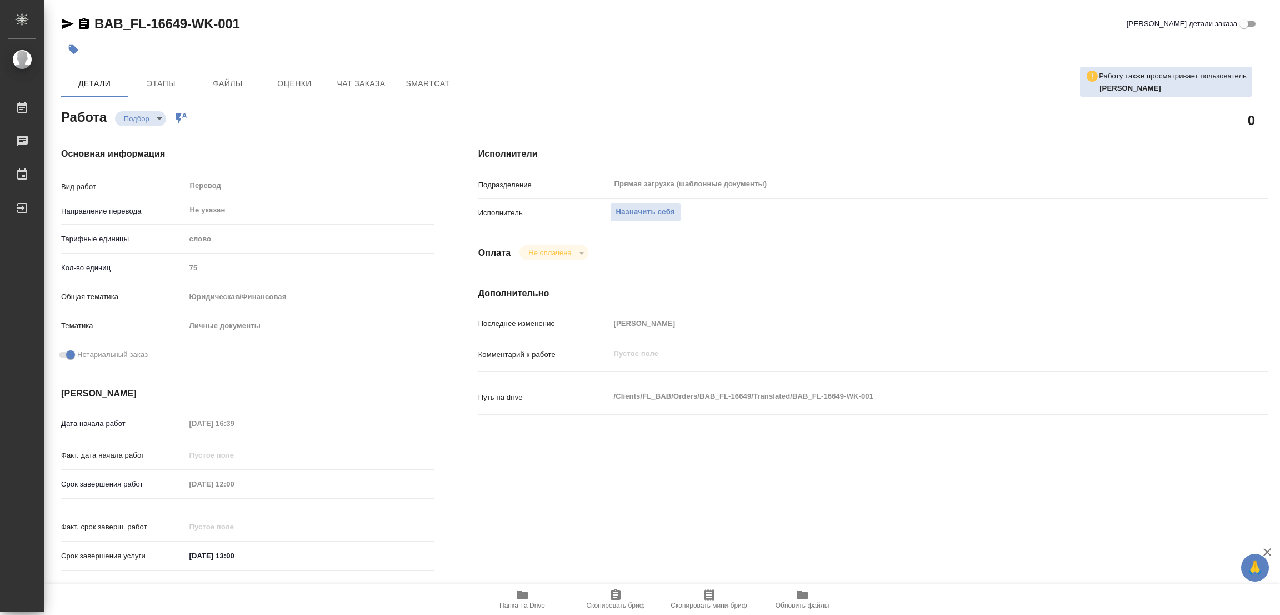
type textarea "x"
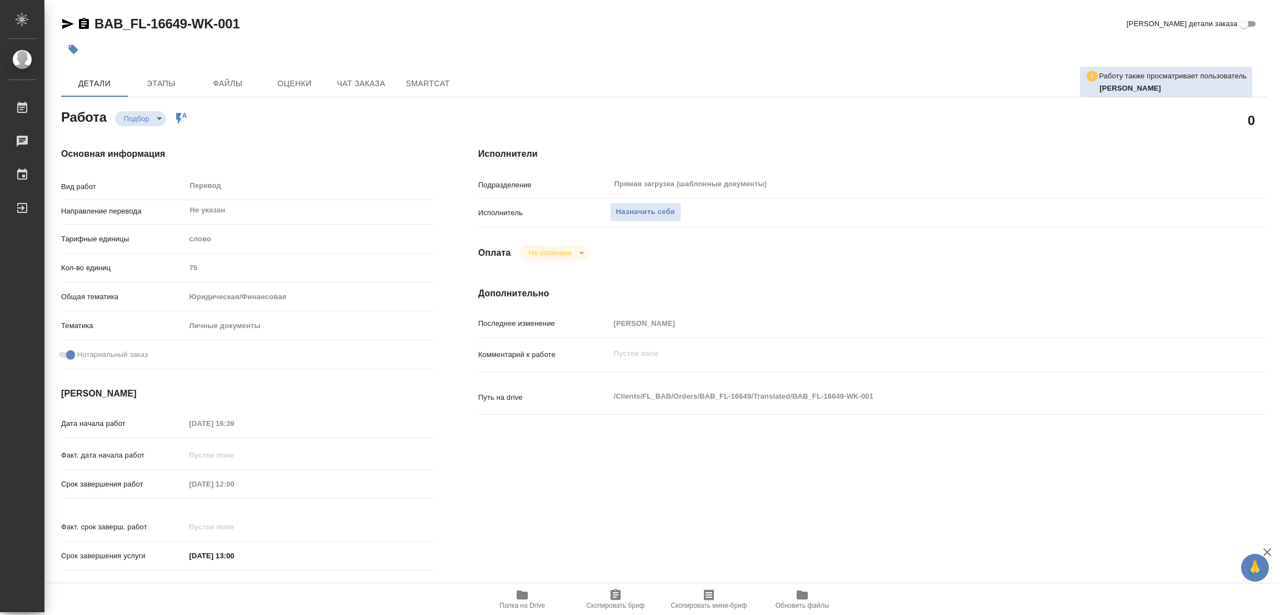
scroll to position [167, 0]
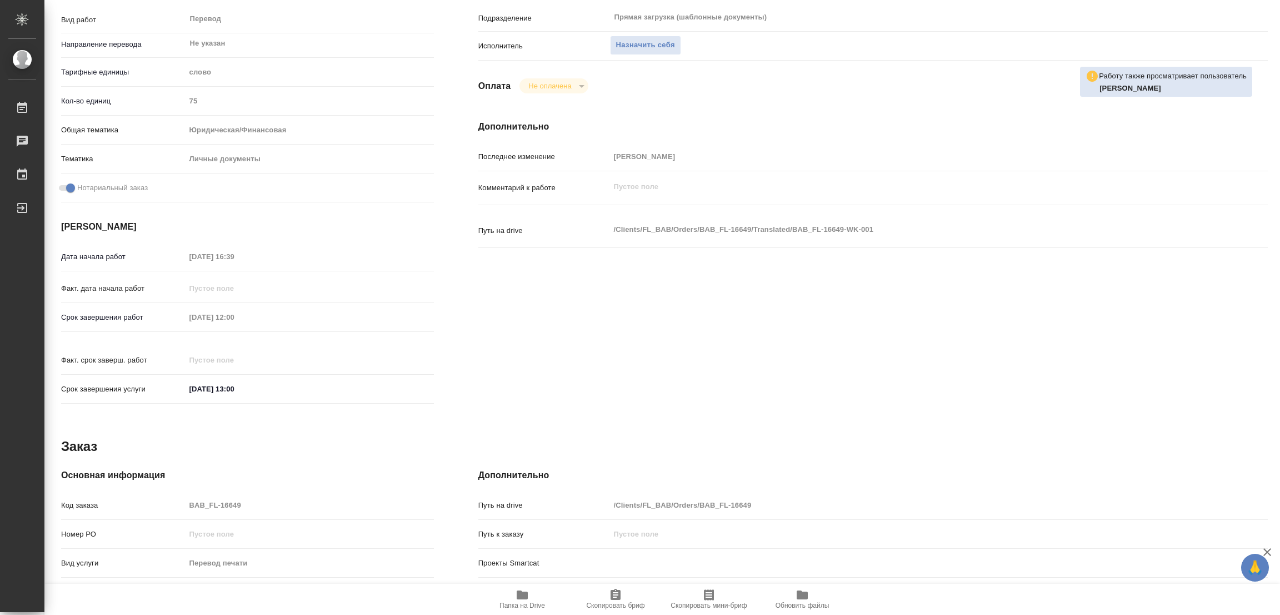
type textarea "x"
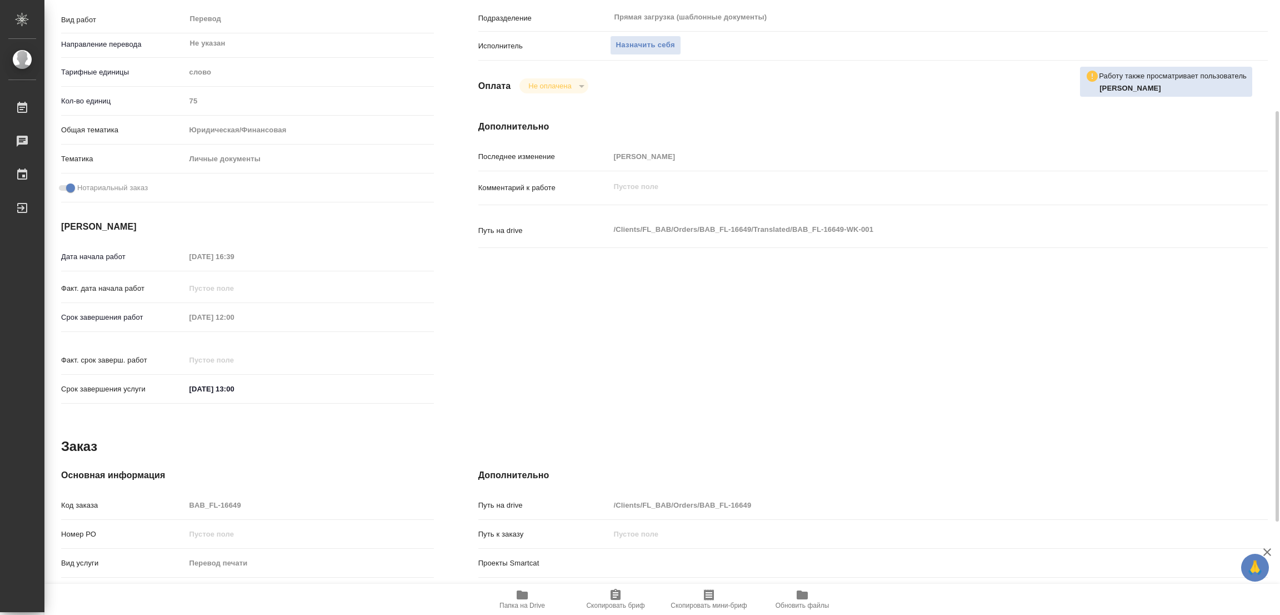
type textarea "x"
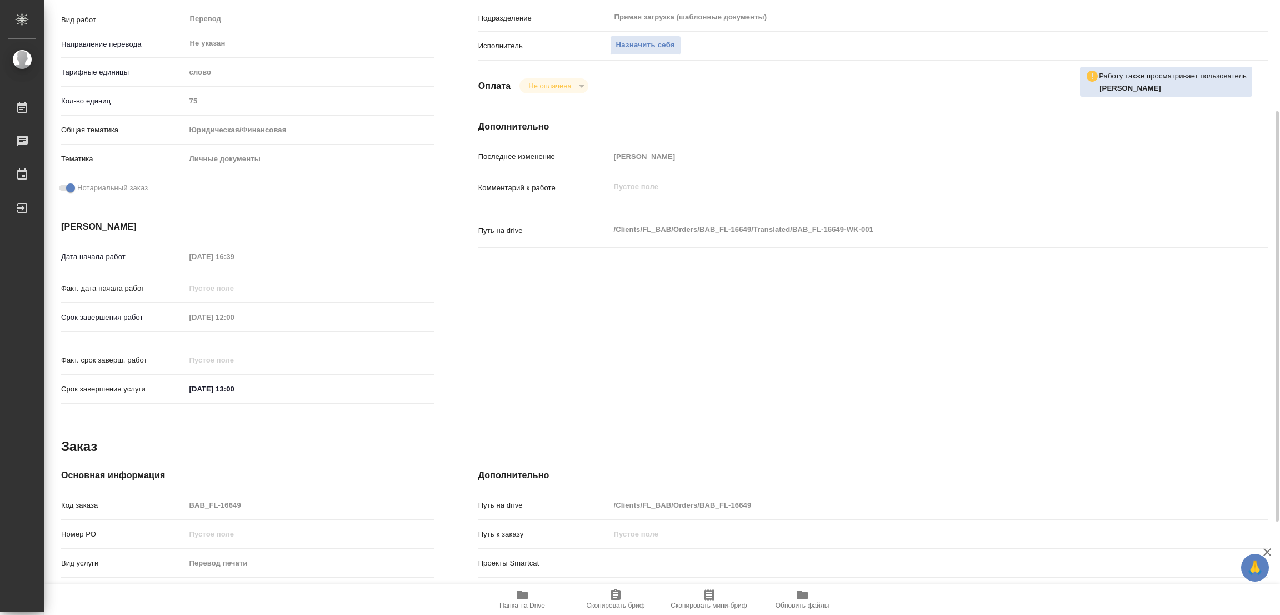
scroll to position [0, 0]
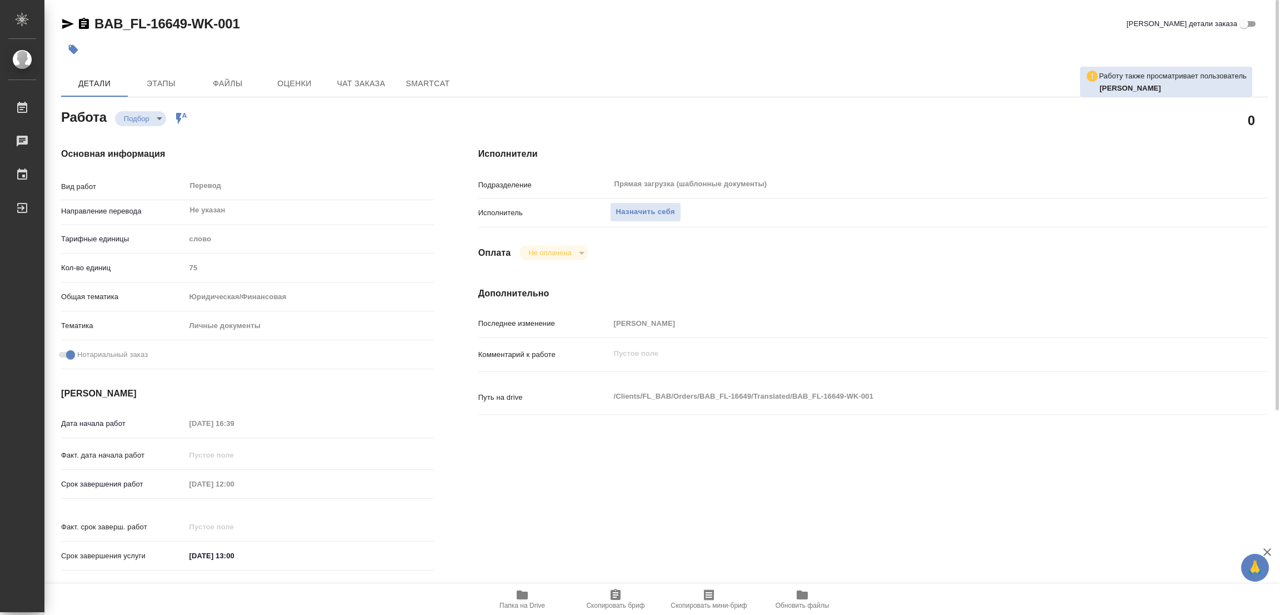
type textarea "x"
